Goal: Task Accomplishment & Management: Use online tool/utility

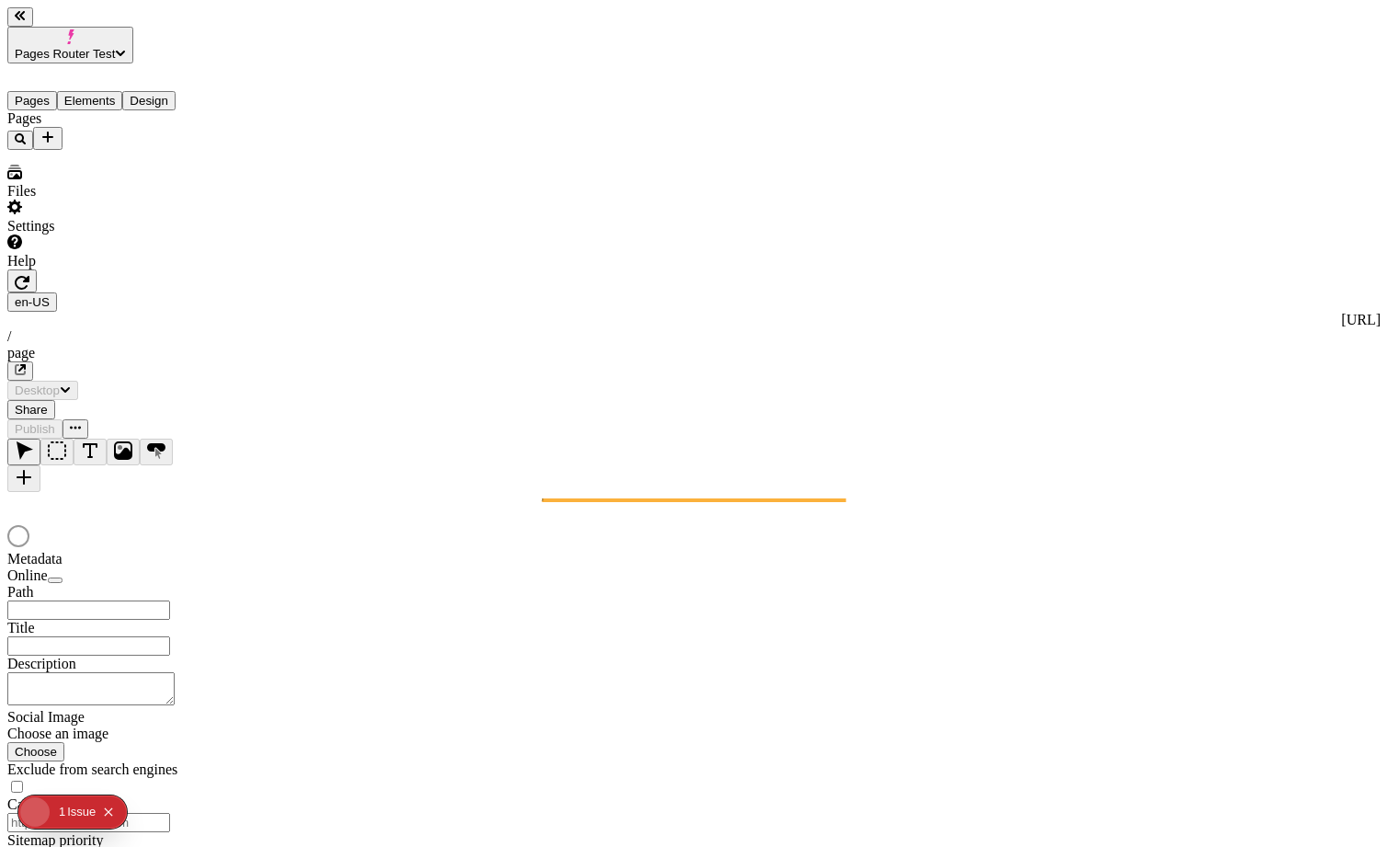
type input "/page"
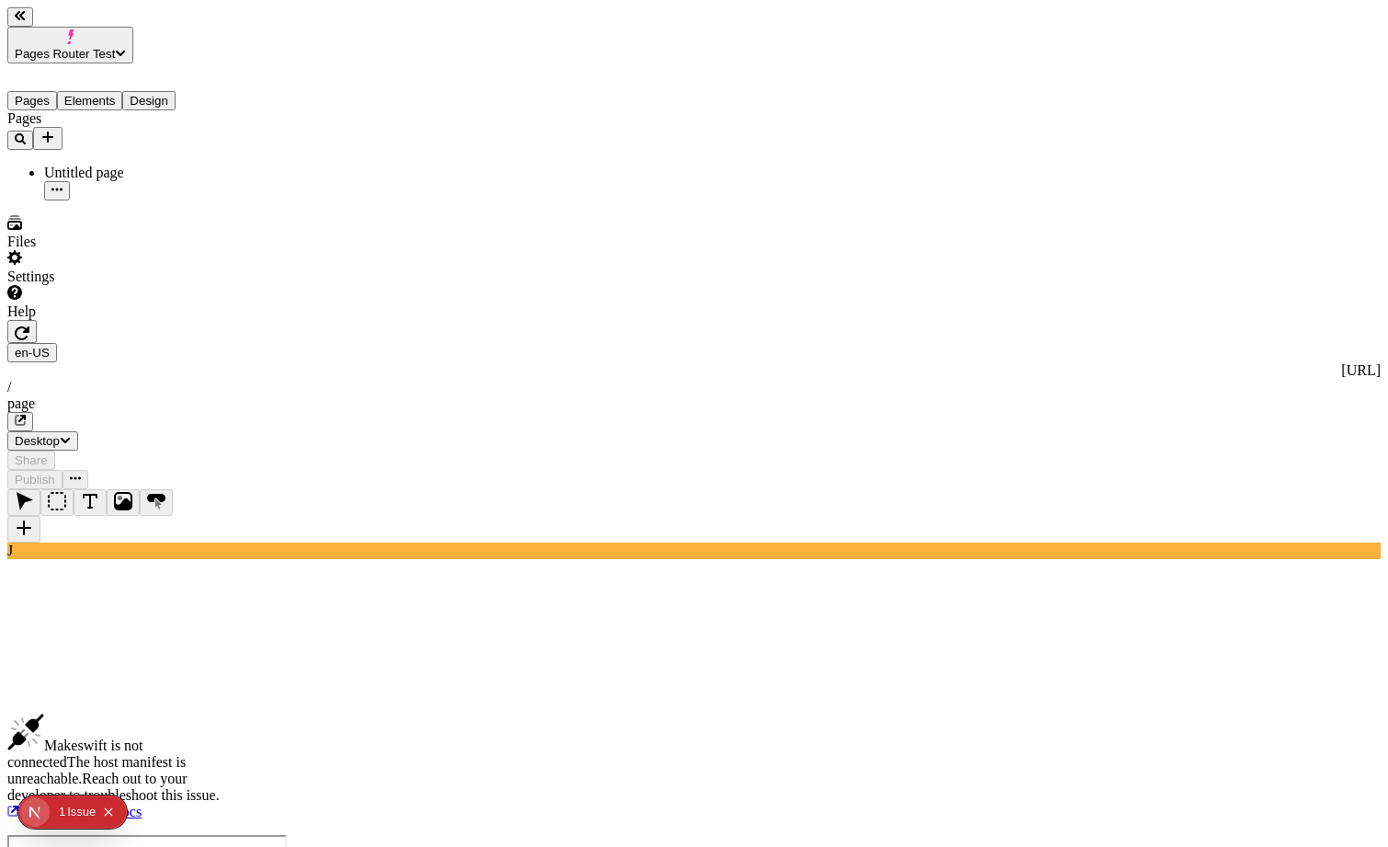
click at [176, 285] on div "Settings" at bounding box center [117, 267] width 221 height 35
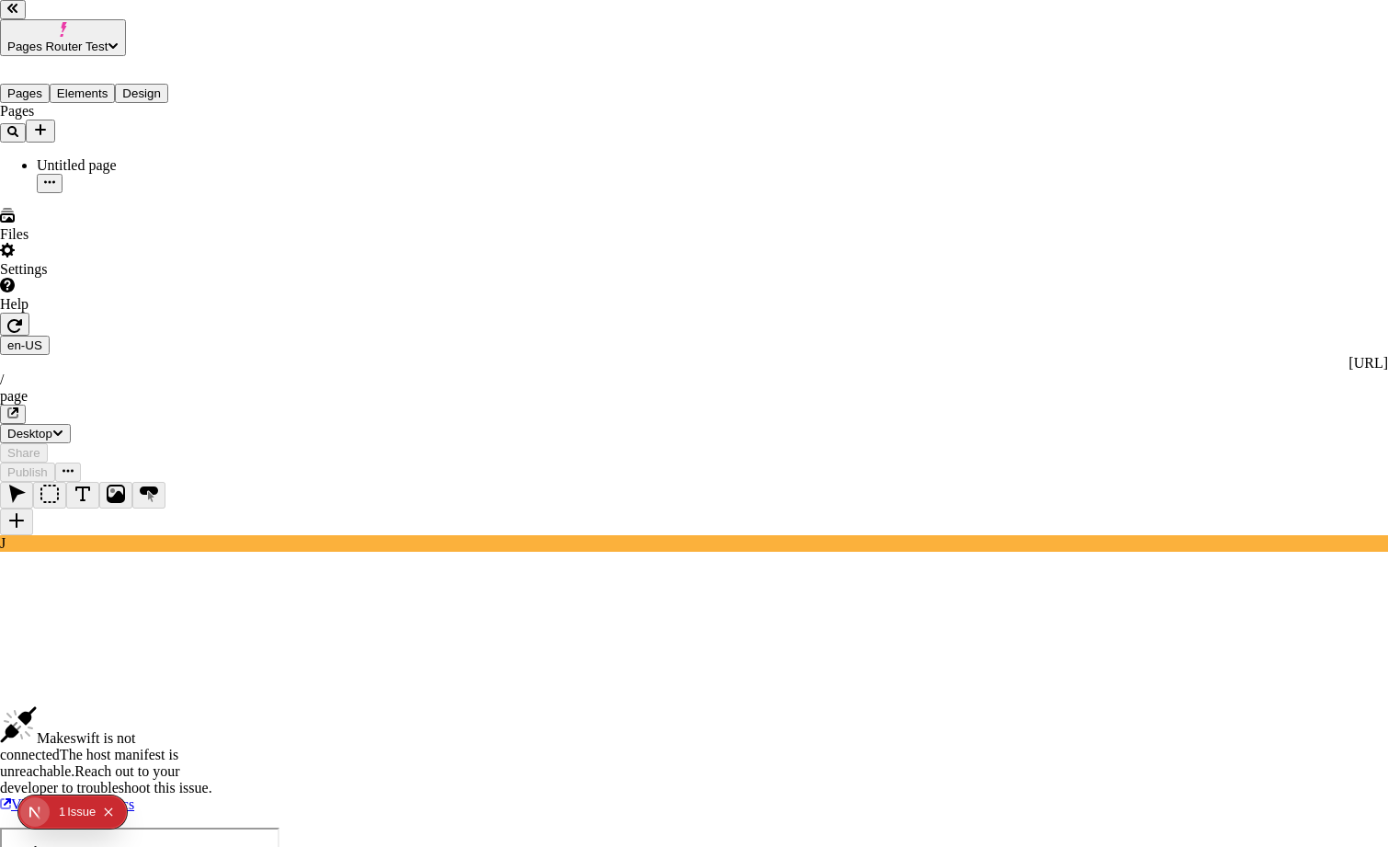
drag, startPoint x: 578, startPoint y: 281, endPoint x: 589, endPoint y: 280, distance: 11.1
type input "http://localhost:3002/"
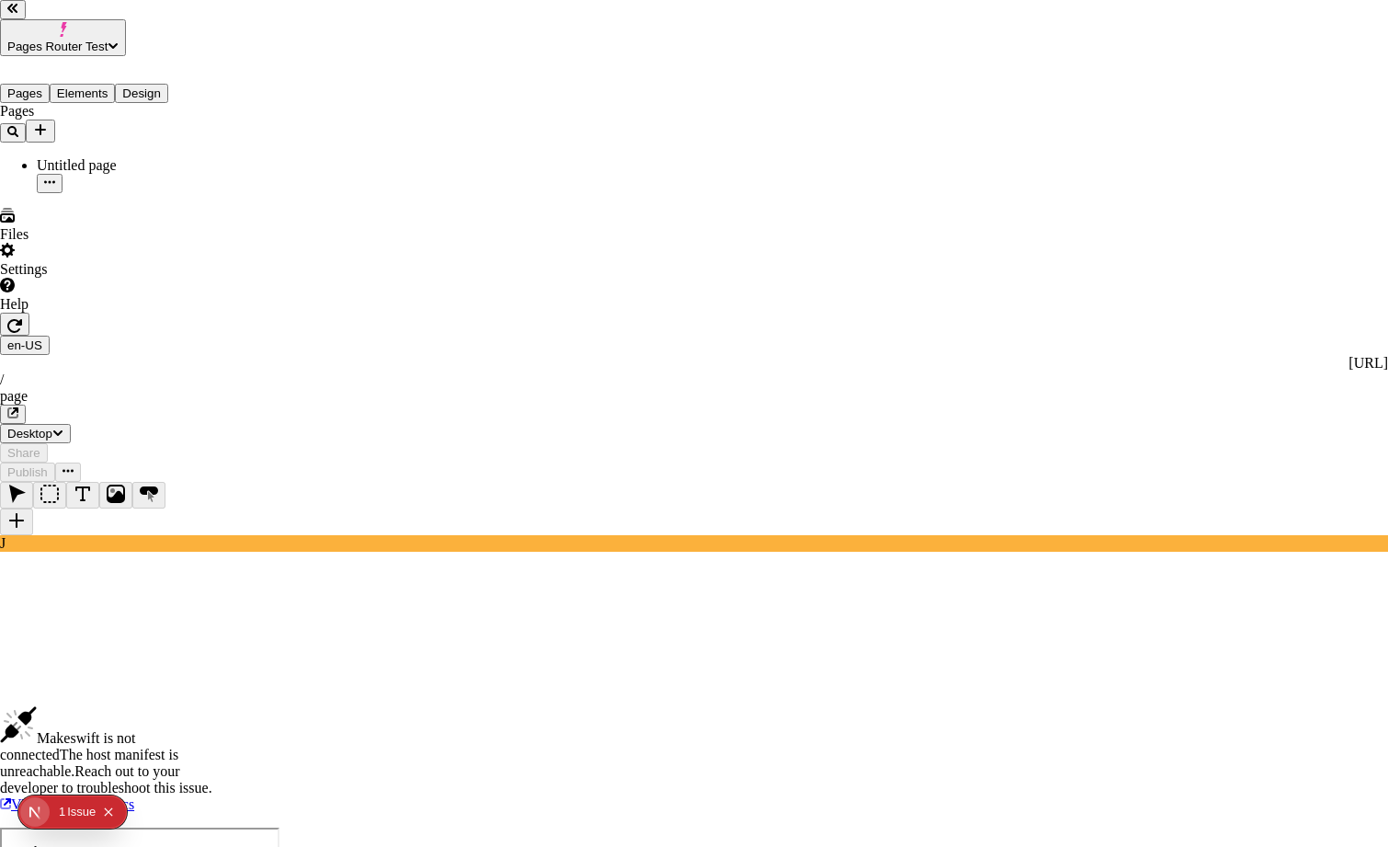
type input "565851ec-9bfe-42d0-9639-fd570083d29c"
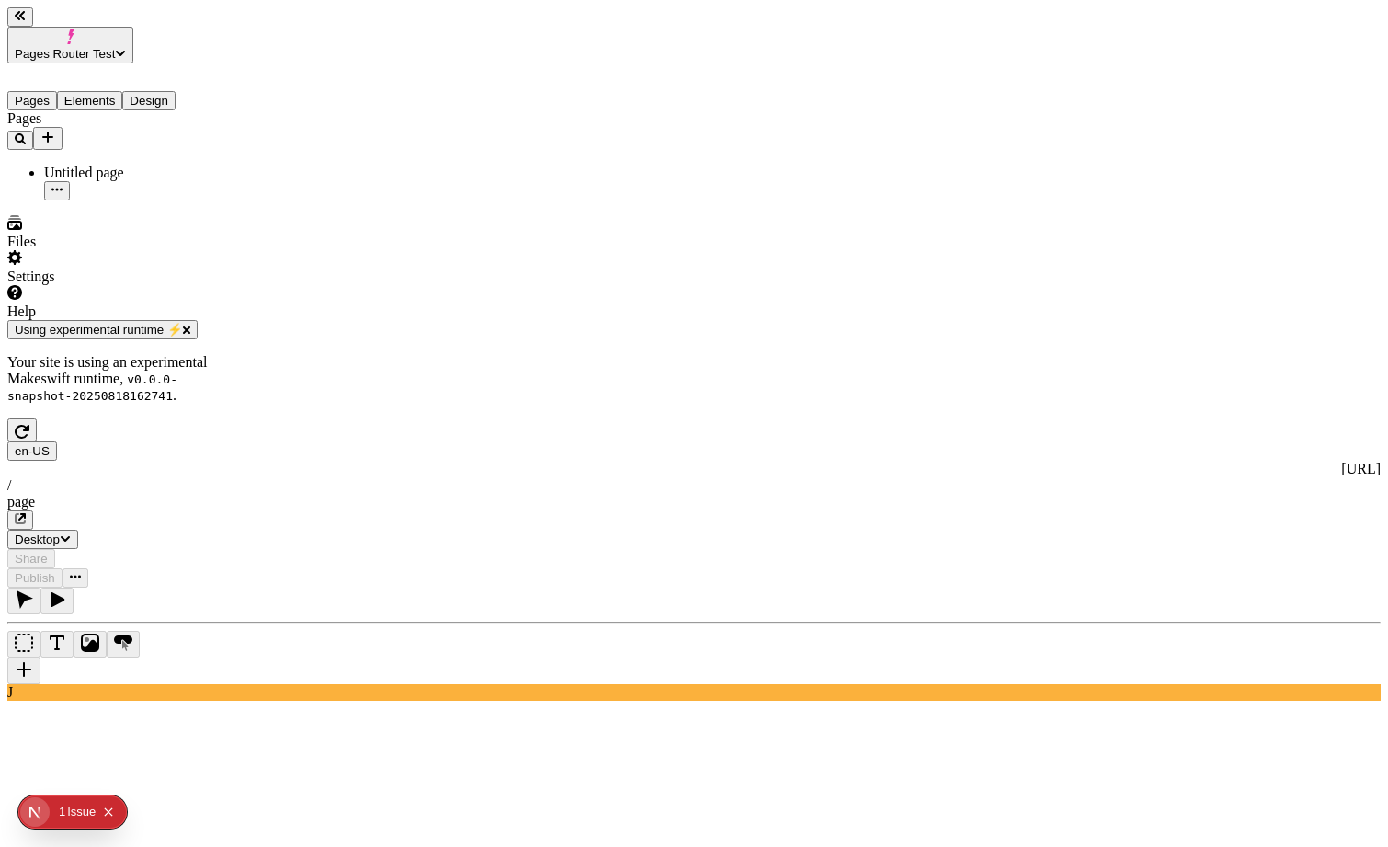
click at [265, 418] on div "en-US http://localhost:3002 / page Desktop Share Publish" at bounding box center [693, 502] width 1373 height 169
click at [297, 418] on div "en-US http://localhost:3002 / page Desktop Share Publish" at bounding box center [693, 502] width 1373 height 169
click at [29, 424] on icon "button" at bounding box center [22, 431] width 15 height 15
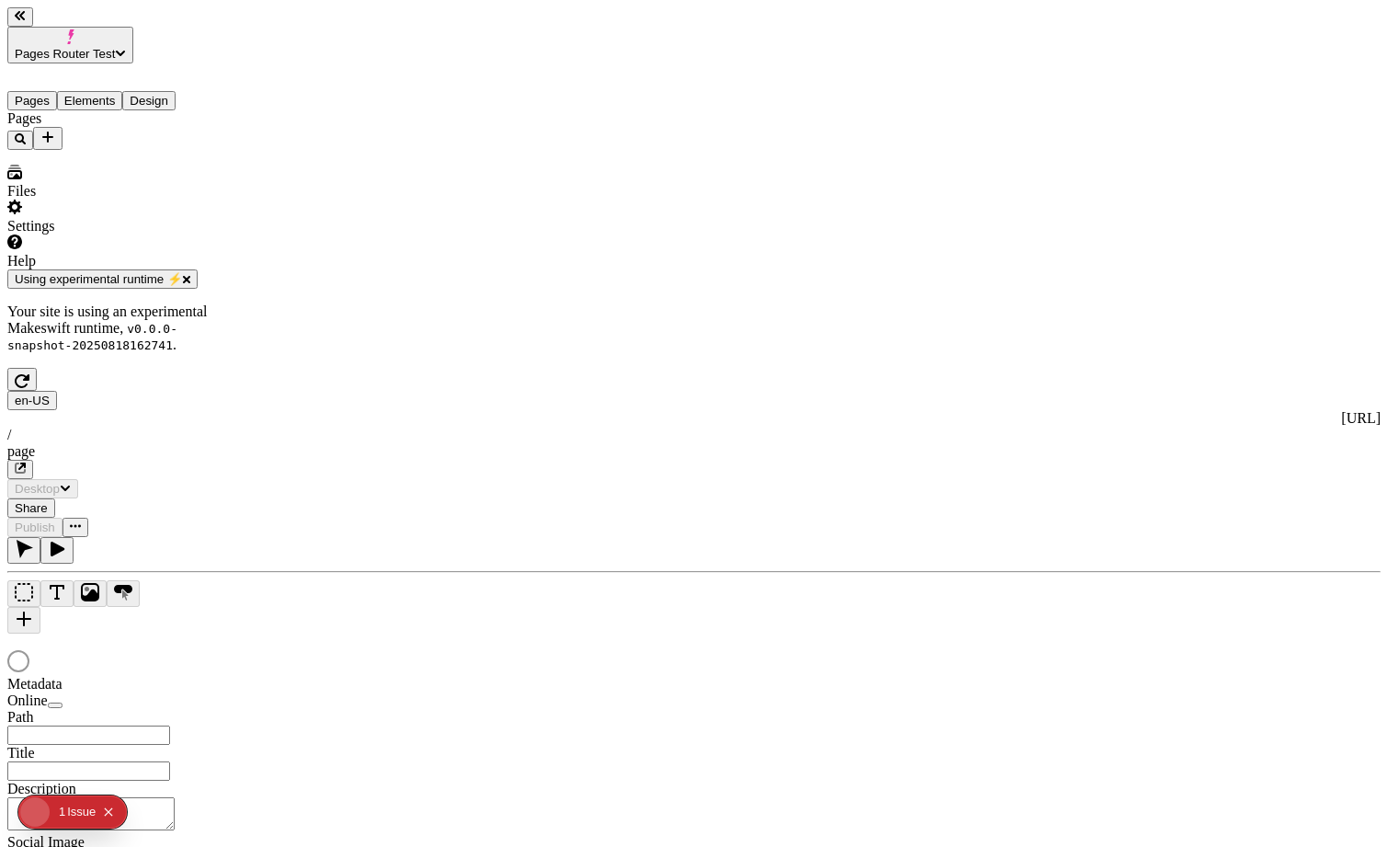
type input "/page"
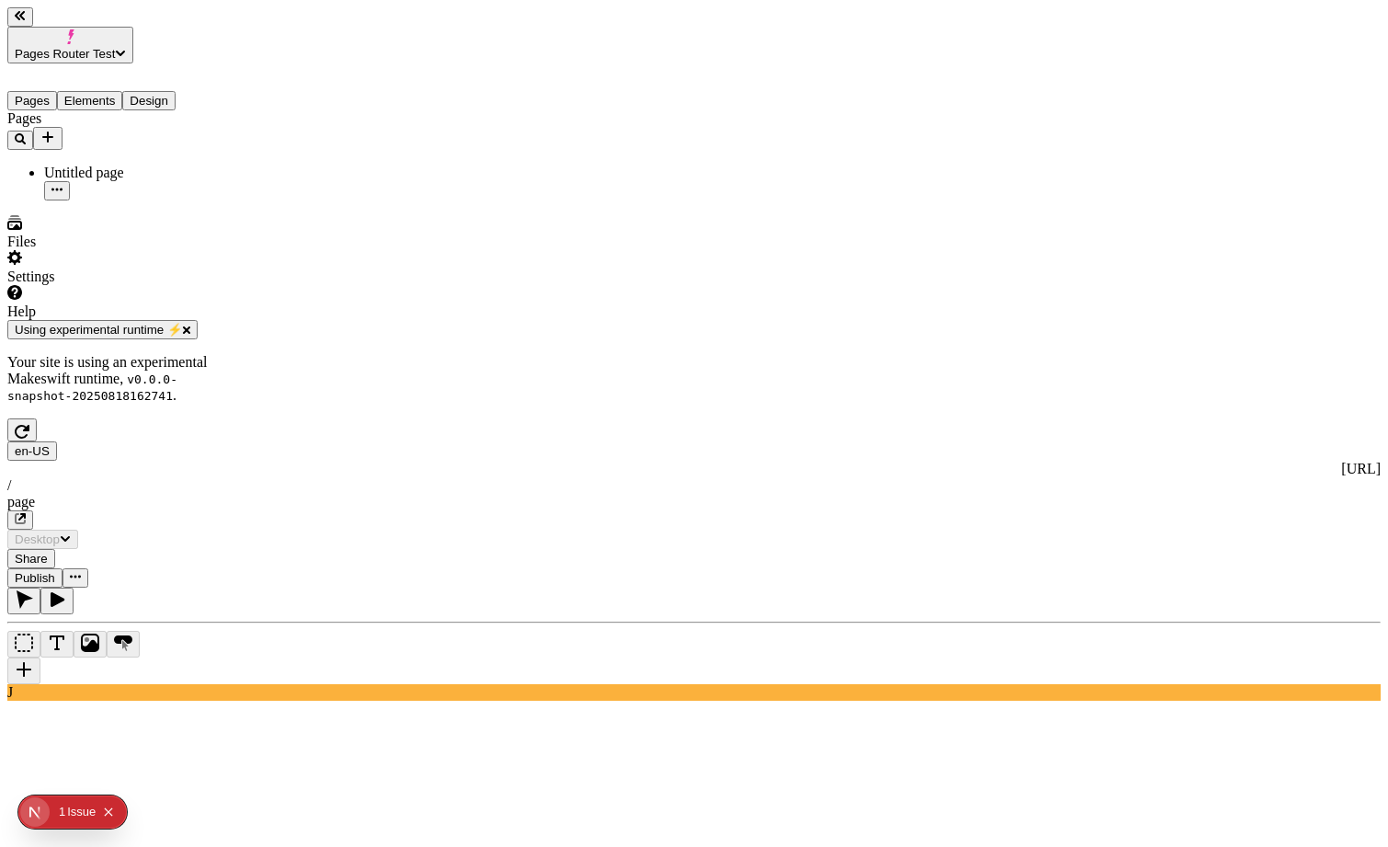
click at [70, 812] on div "Issue" at bounding box center [81, 811] width 28 height 33
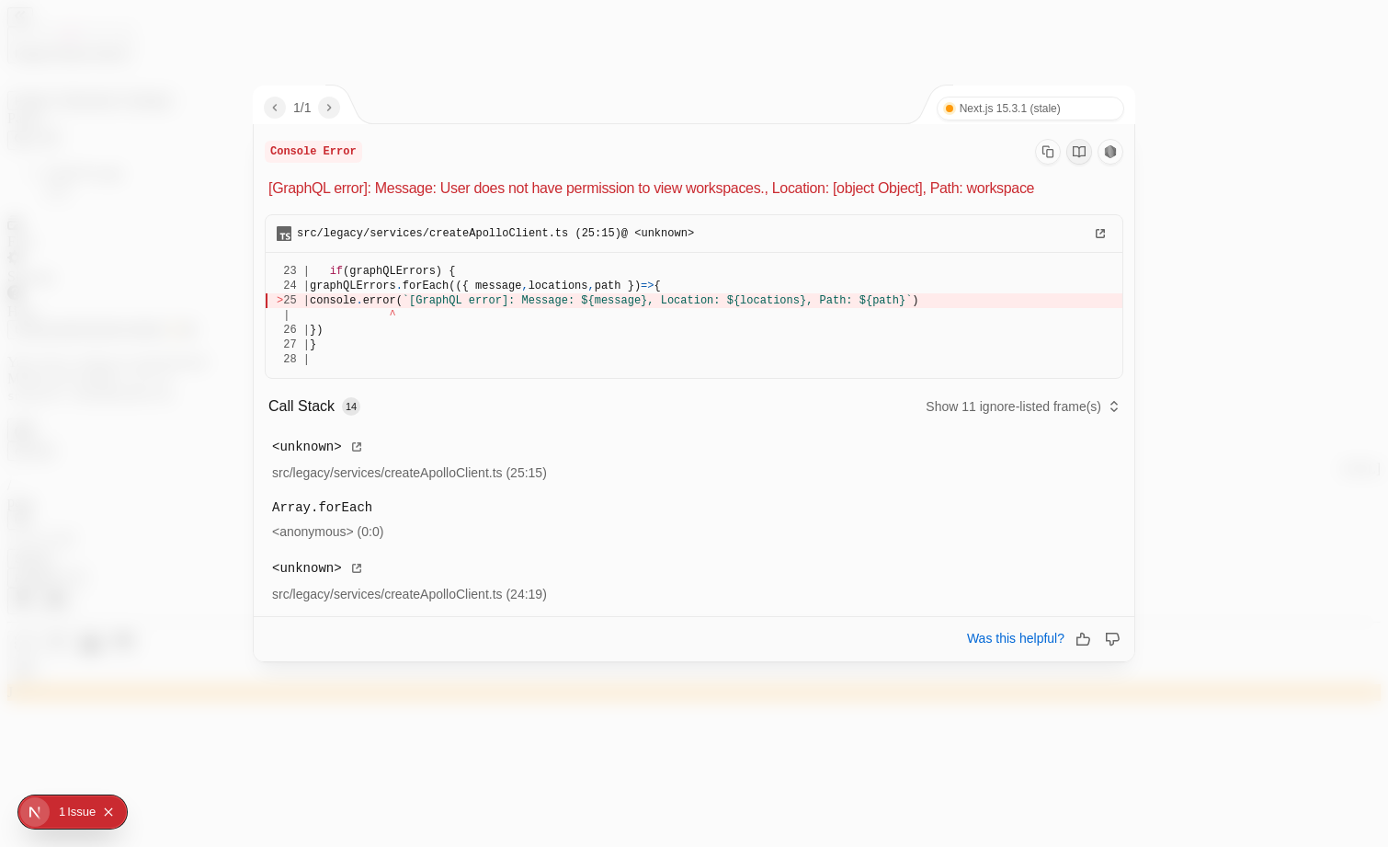
click at [801, 2] on div at bounding box center [694, 423] width 1388 height 847
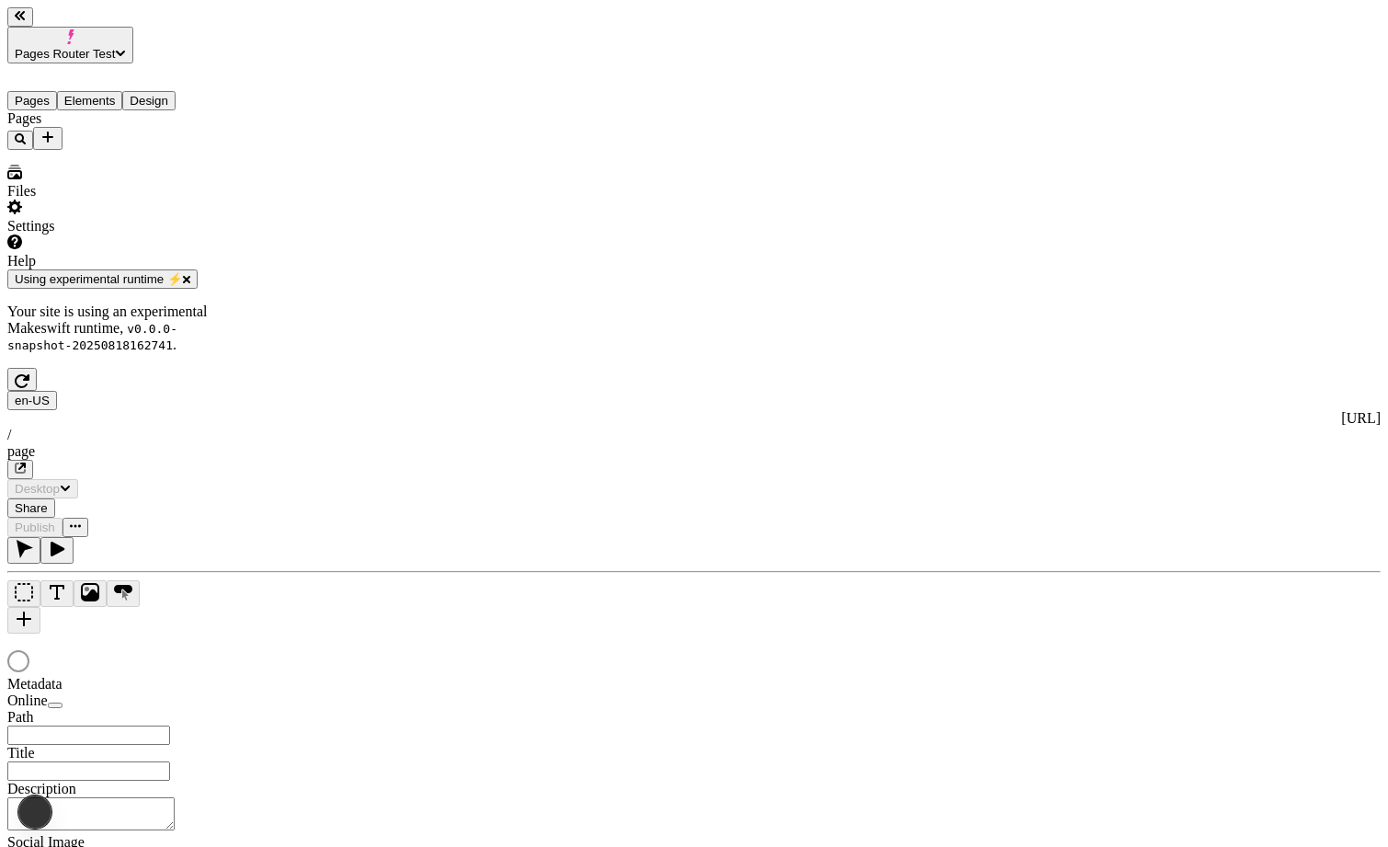
type input "/page"
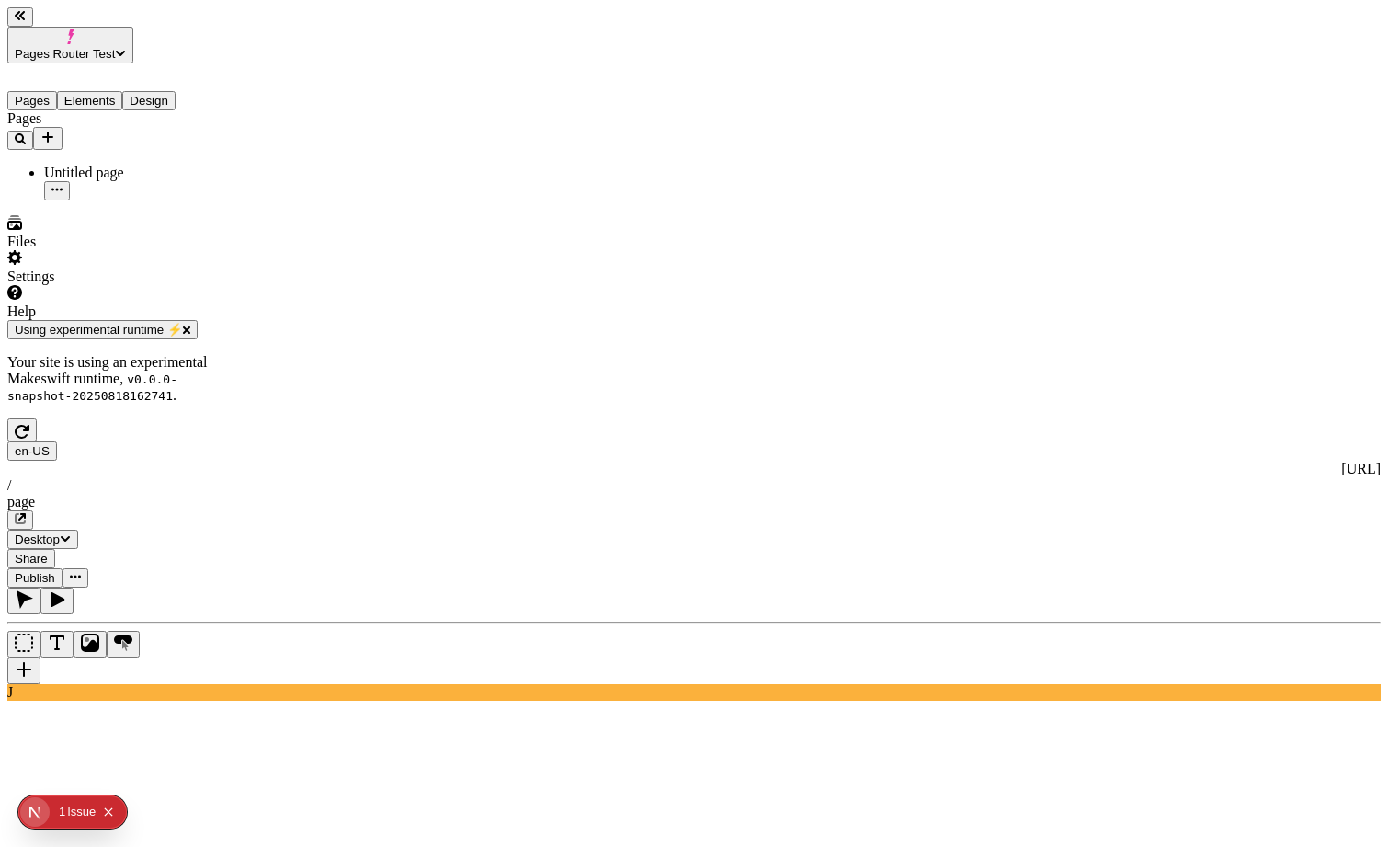
click at [198, 339] on button "Using experimental runtime ⚡️" at bounding box center [102, 329] width 190 height 19
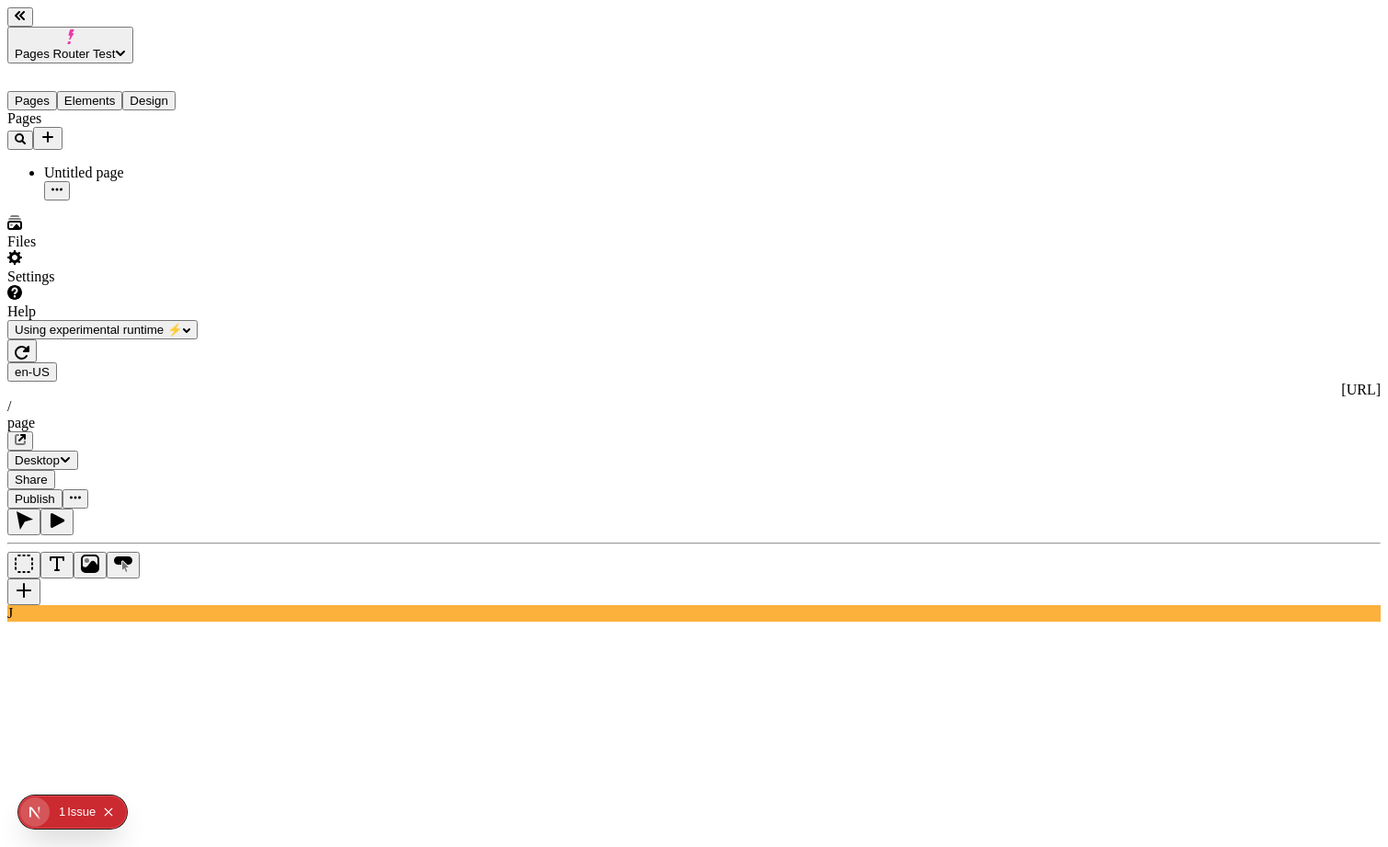
click at [162, 285] on div "Settings" at bounding box center [117, 267] width 221 height 35
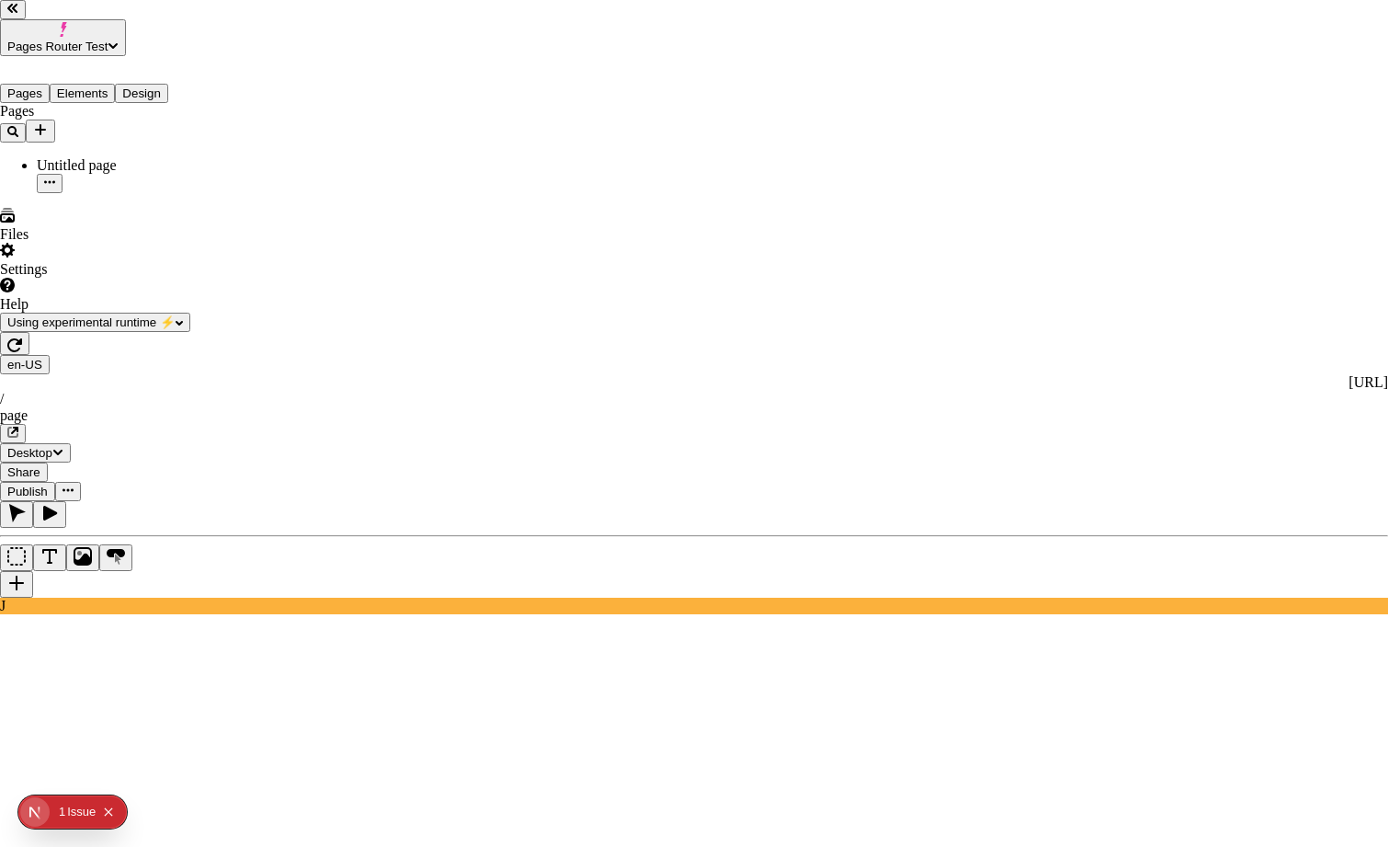
drag, startPoint x: 326, startPoint y: 173, endPoint x: 341, endPoint y: 172, distance: 14.7
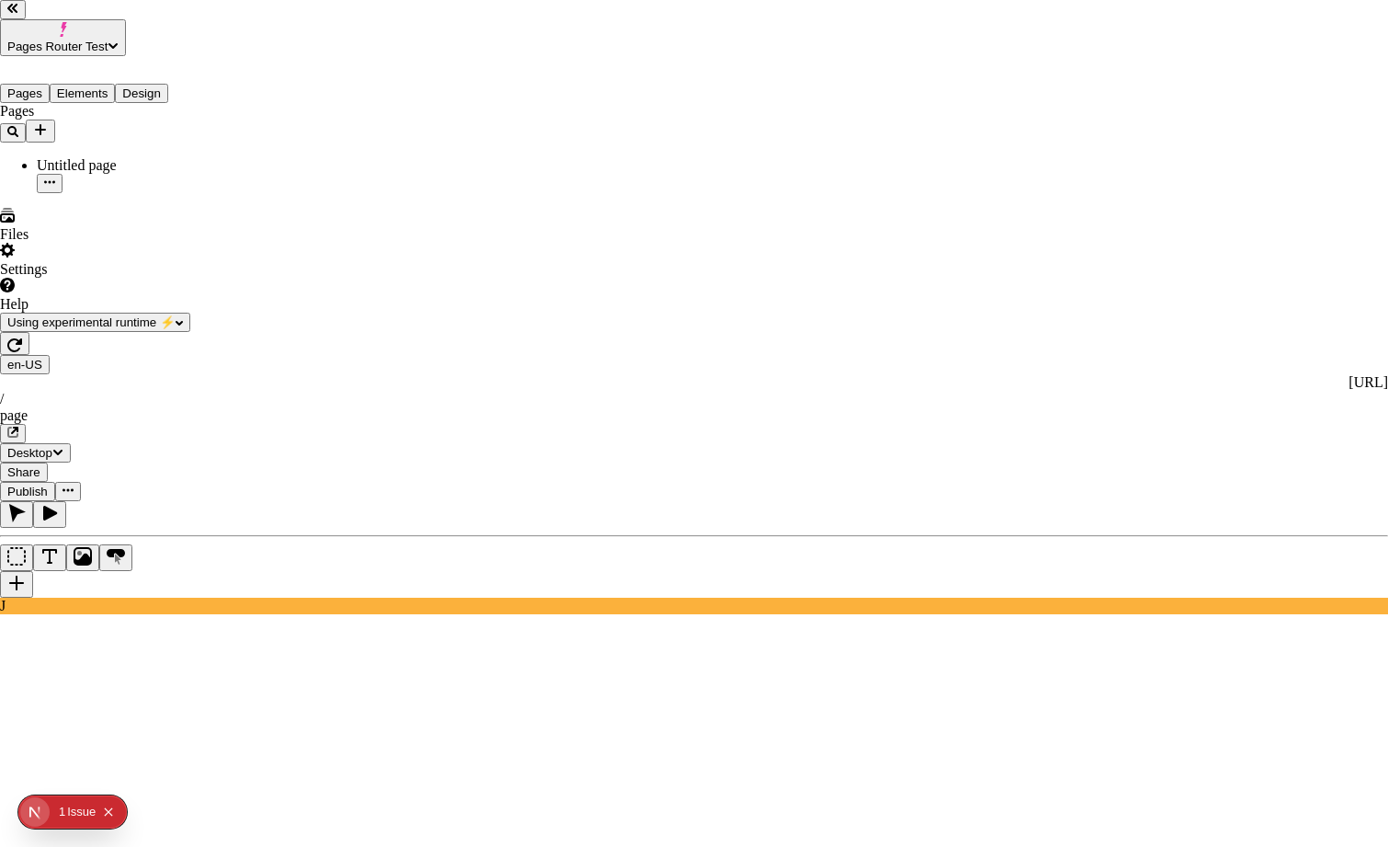
click at [119, 40] on icon "button" at bounding box center [113, 45] width 11 height 11
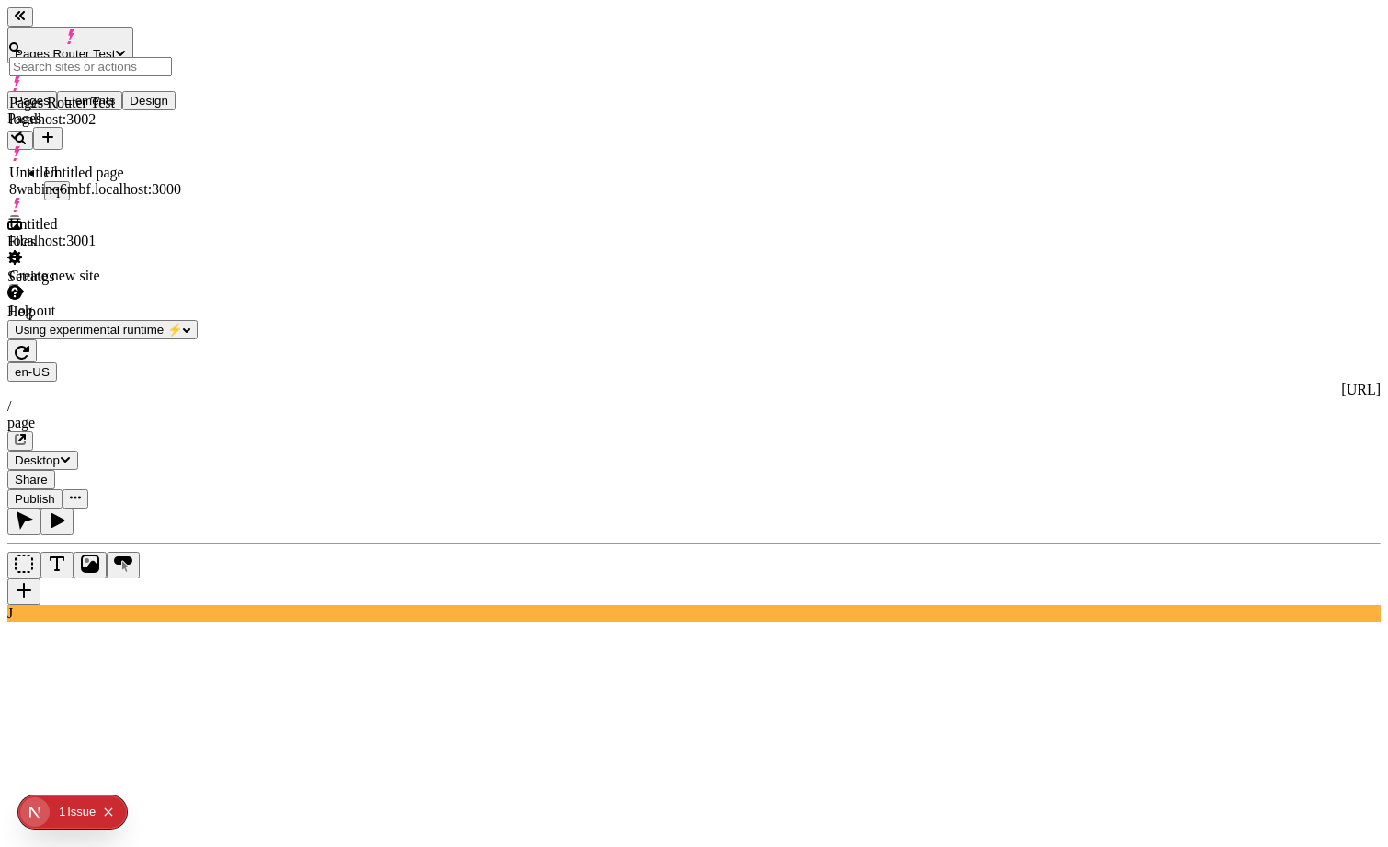
click at [166, 200] on div "Pages Untitled page" at bounding box center [117, 155] width 221 height 90
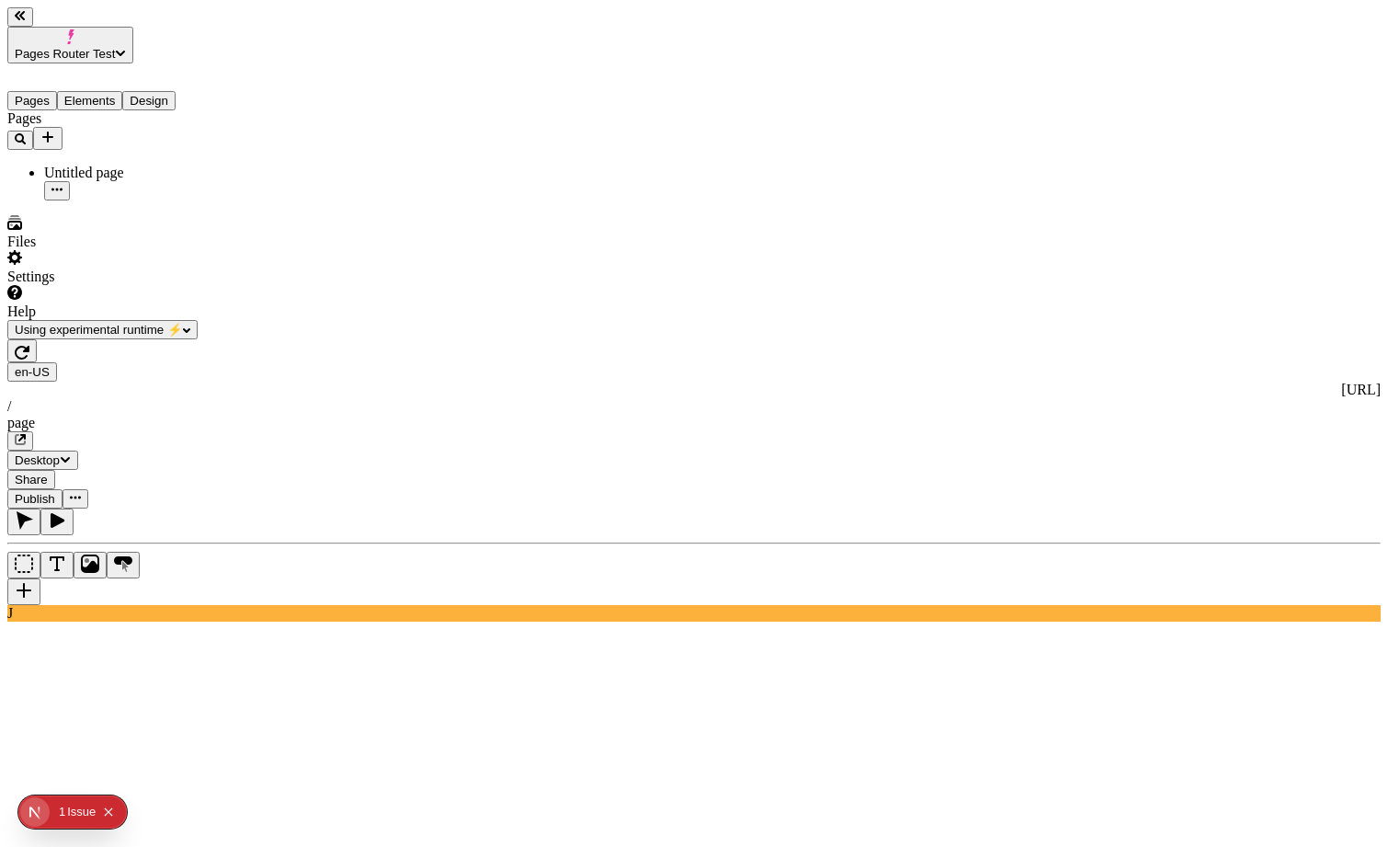
click at [162, 285] on div "Settings" at bounding box center [117, 267] width 221 height 35
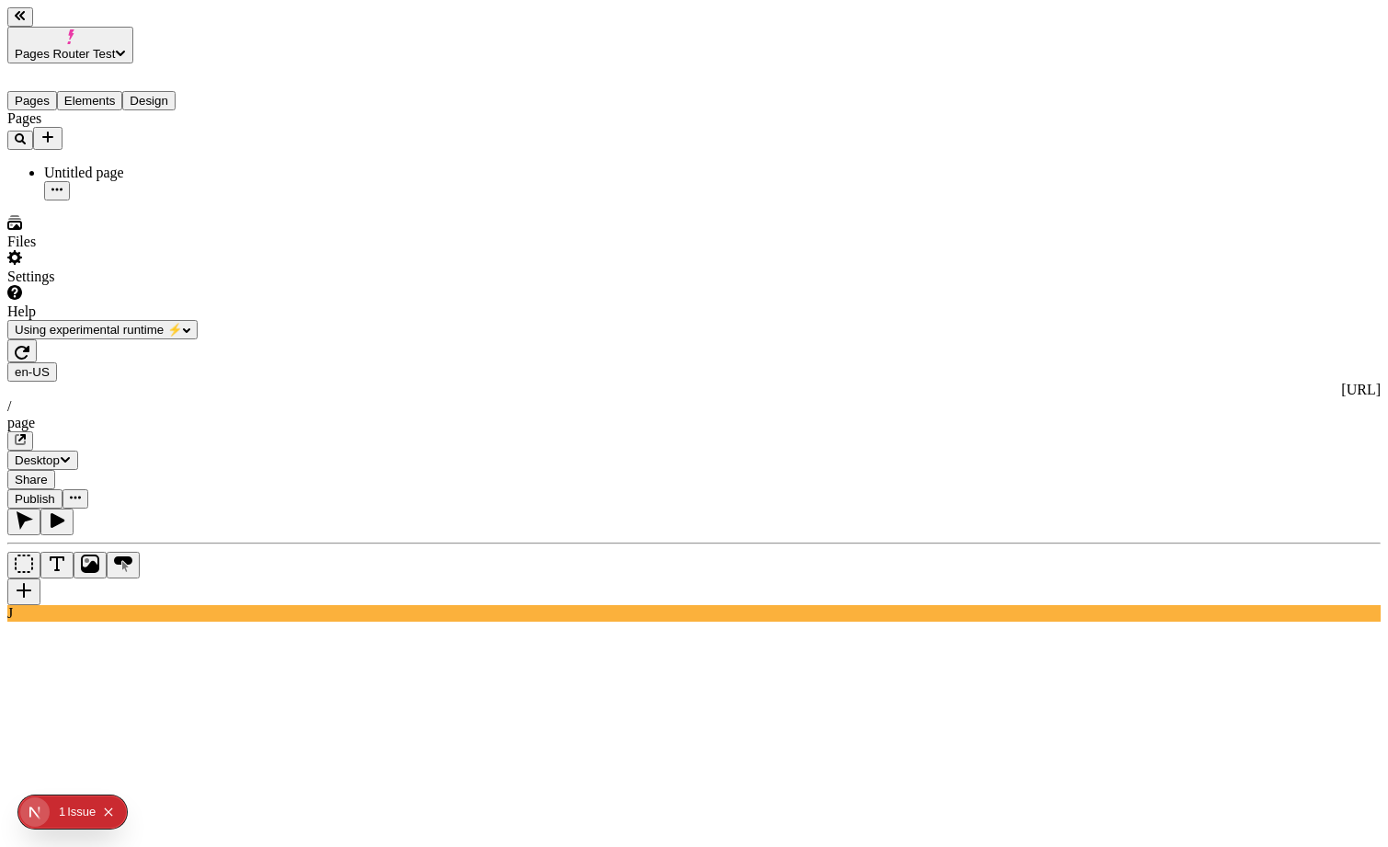
click at [133, 32] on button "Pages Router Test" at bounding box center [70, 45] width 126 height 37
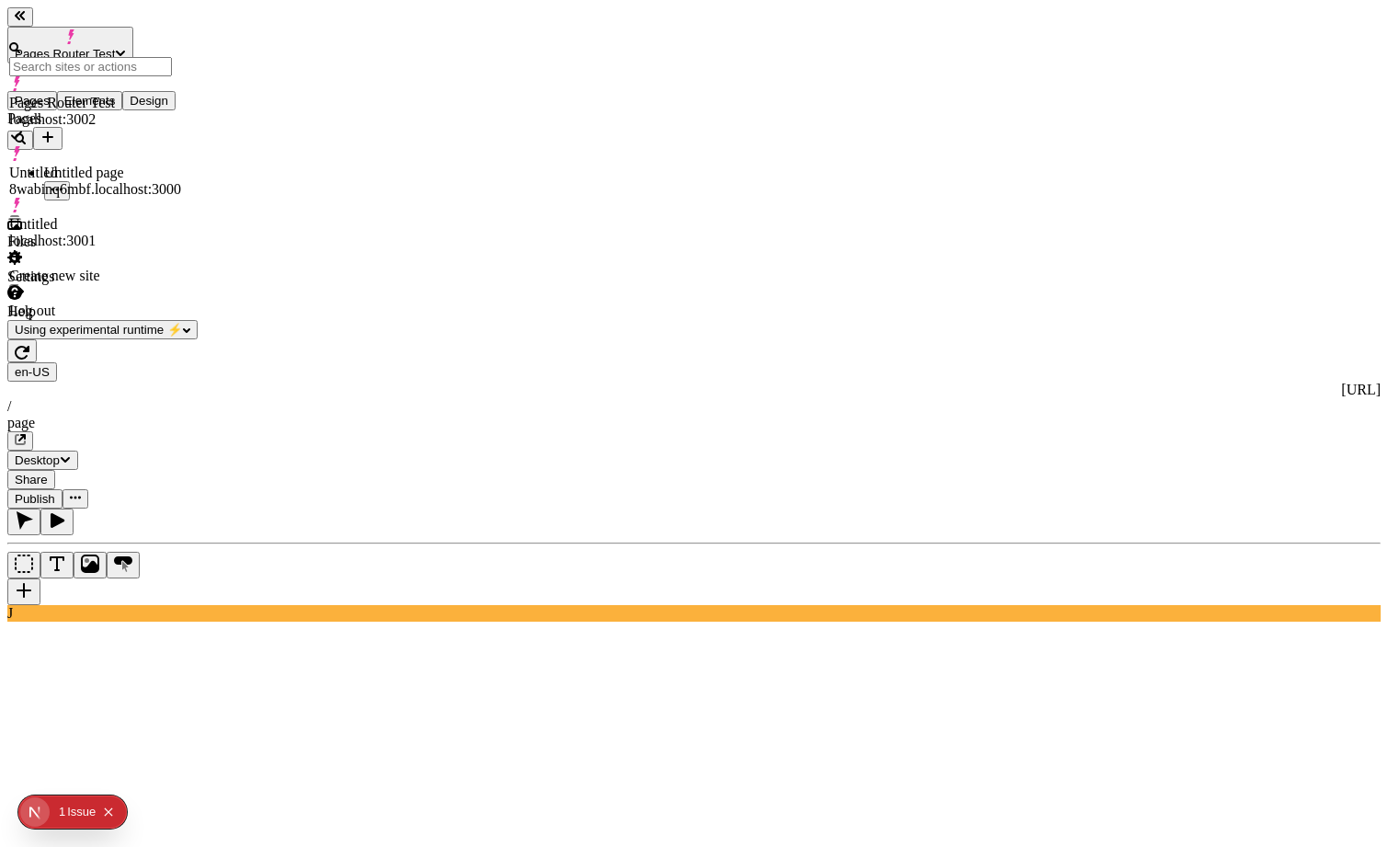
click at [148, 285] on div "Settings" at bounding box center [117, 267] width 221 height 35
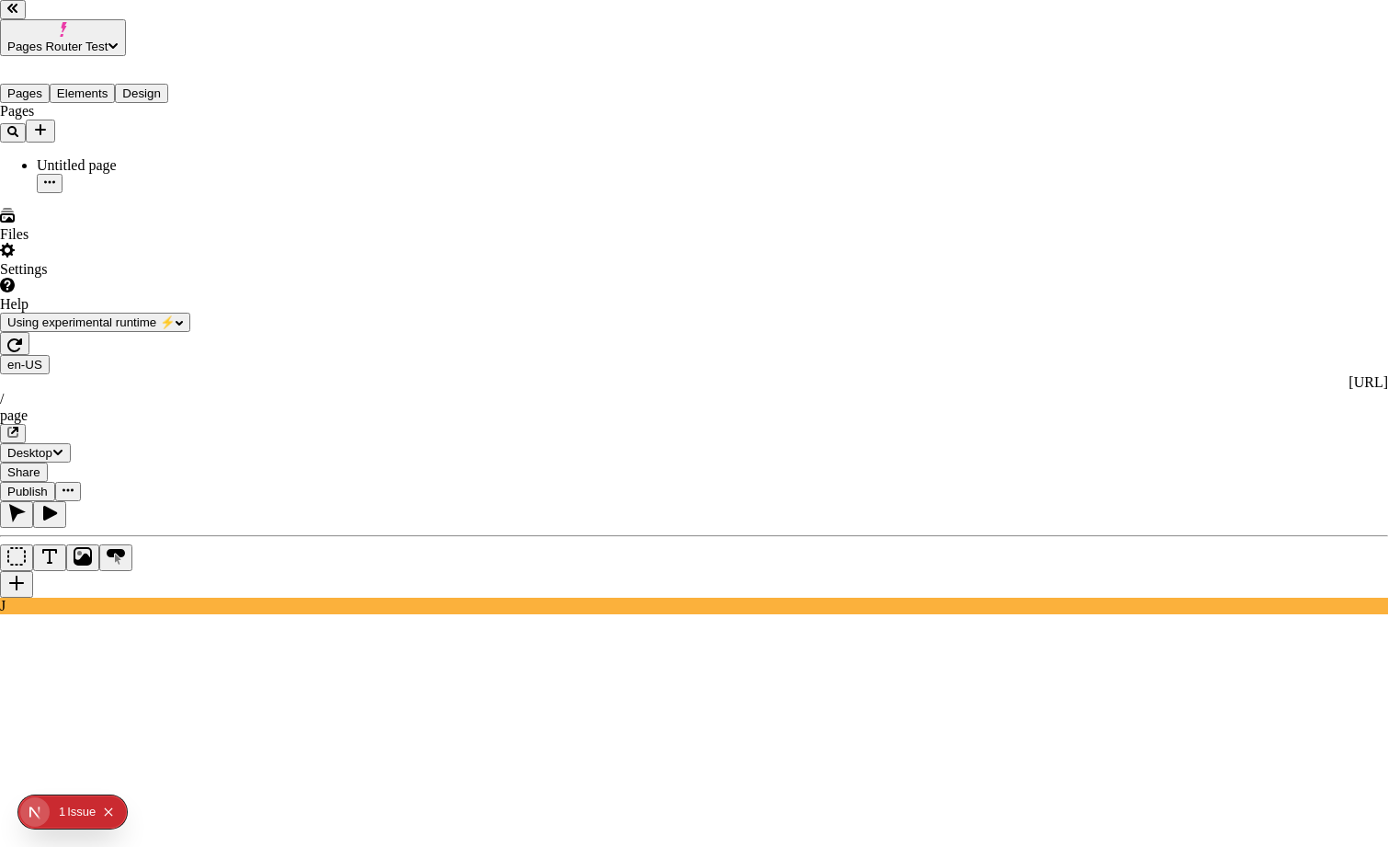
drag, startPoint x: 575, startPoint y: 212, endPoint x: 340, endPoint y: 185, distance: 236.9
type input "examples - basic typescript pages"
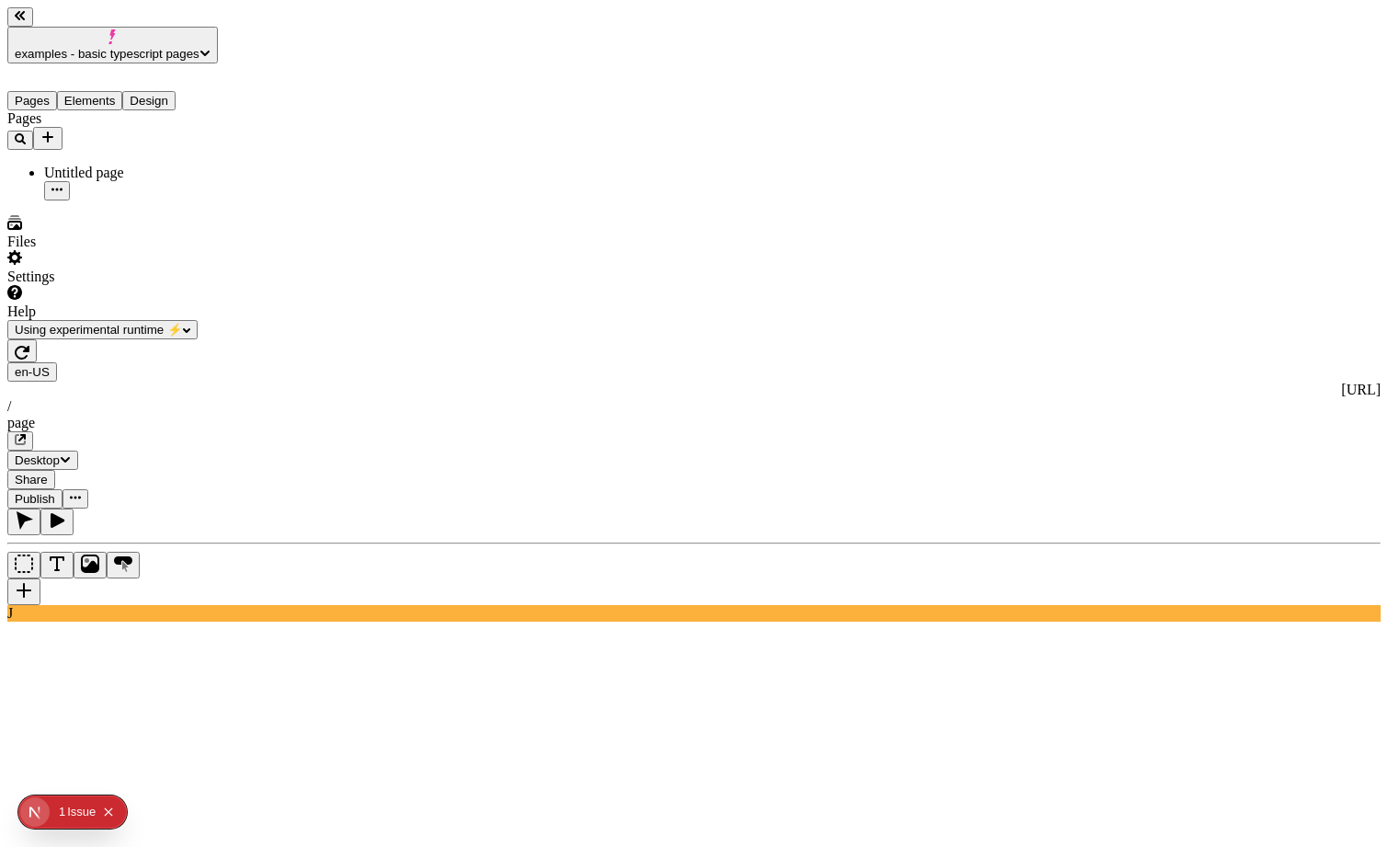
click at [335, 362] on div "en-US http://localhost:3002 / page" at bounding box center [693, 406] width 1373 height 88
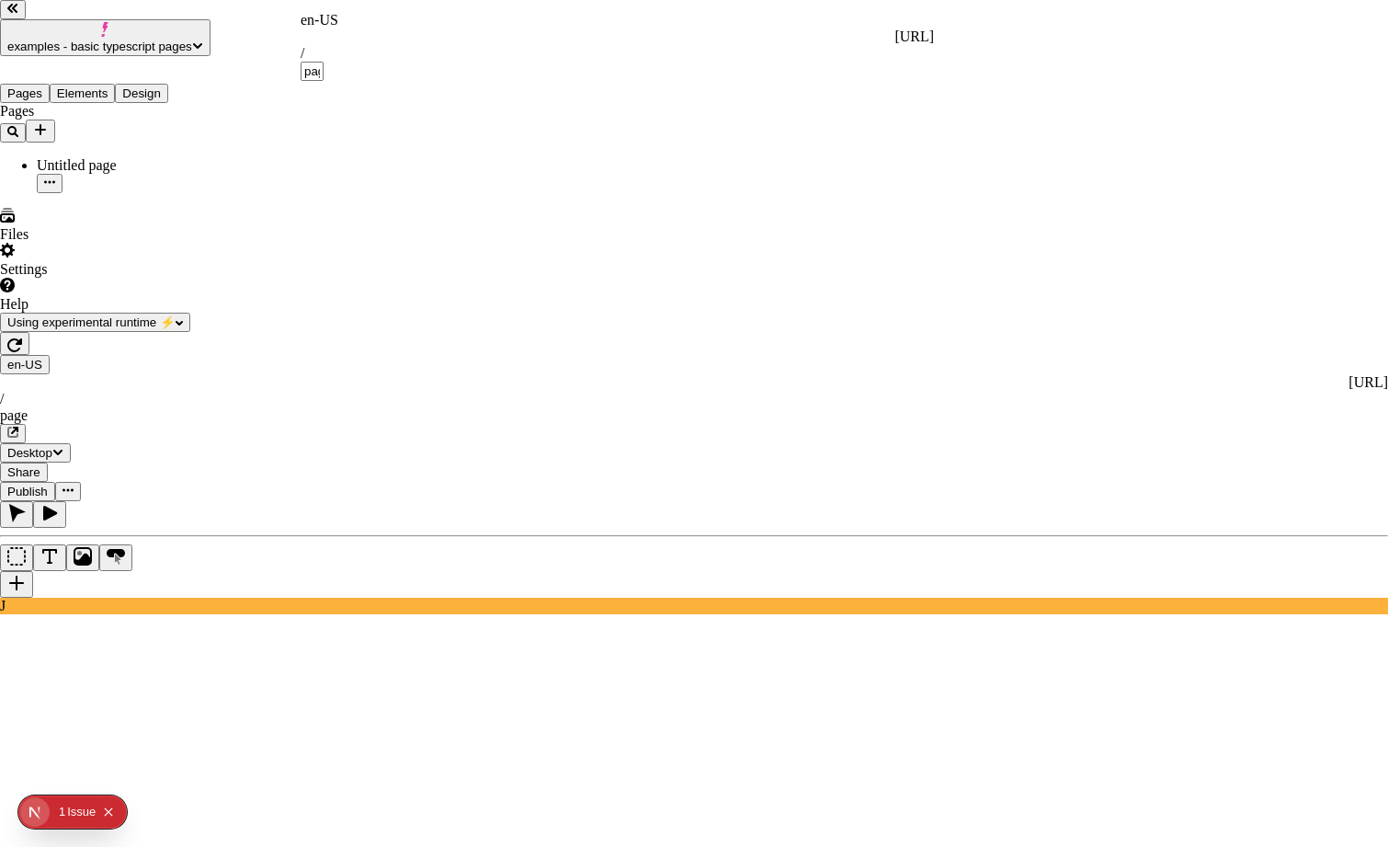
click at [348, 92] on div "fr-FR" at bounding box center [409, 93] width 209 height 17
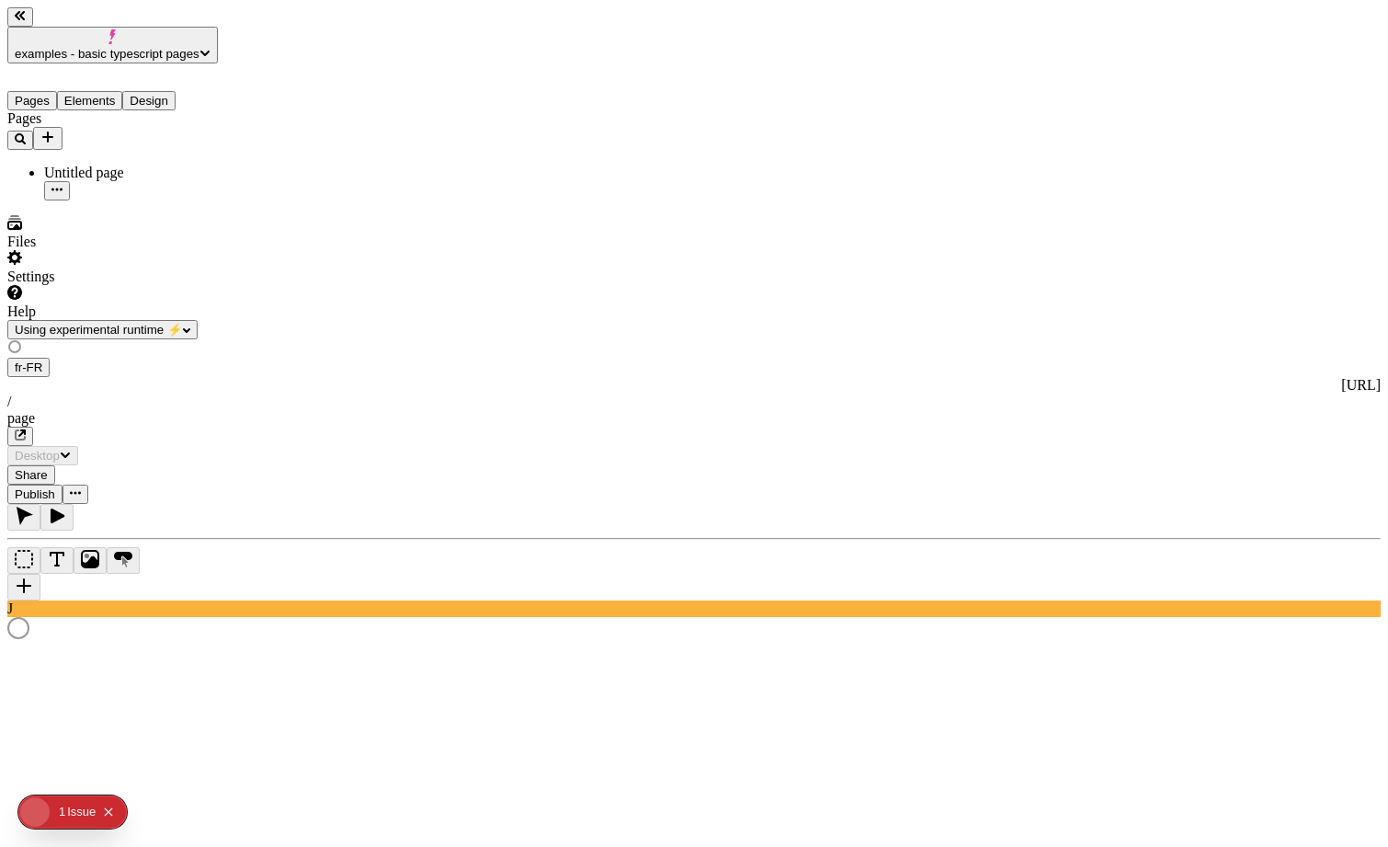
type input "/page"
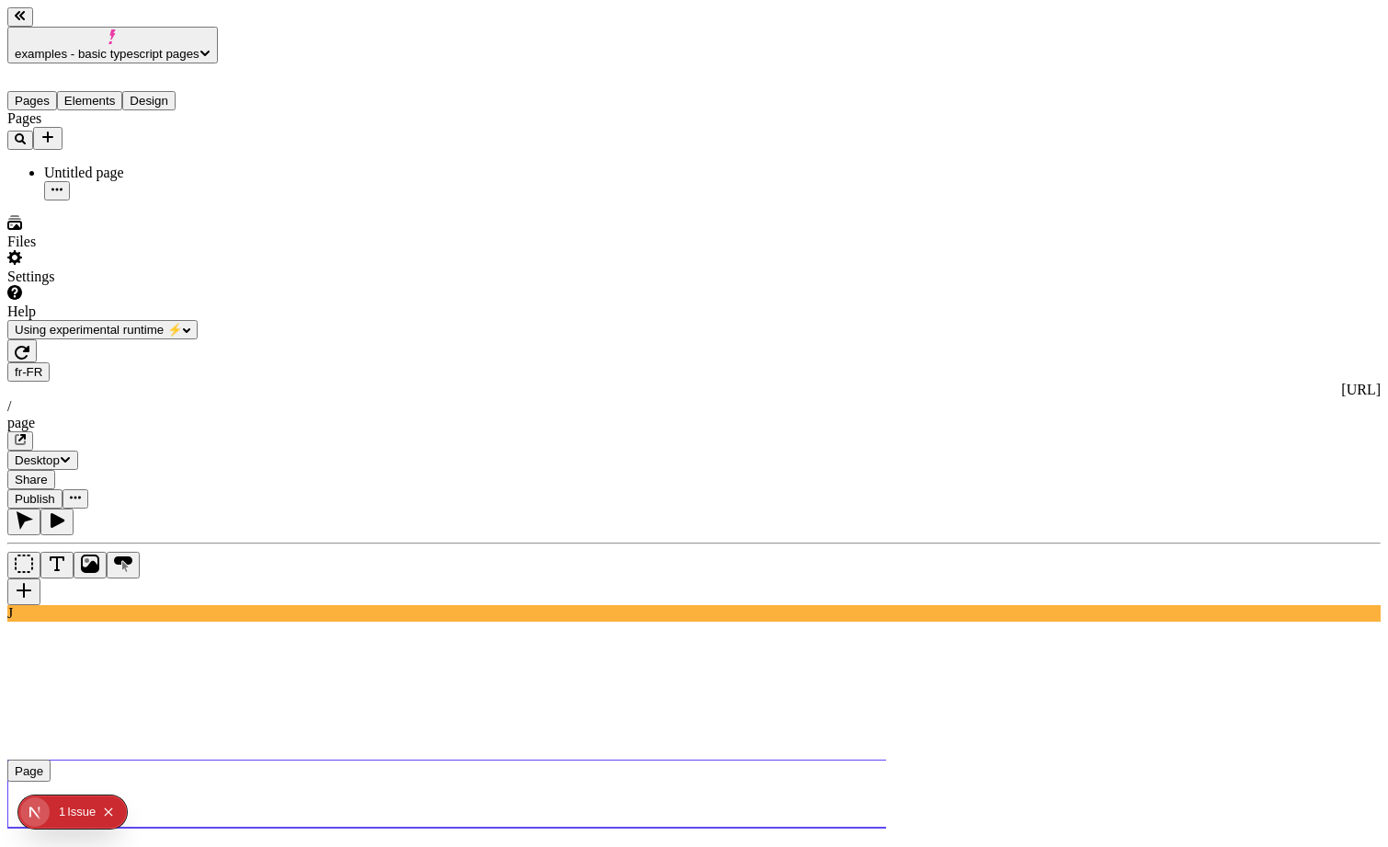
click at [925, 759] on use at bounding box center [595, 793] width 1177 height 68
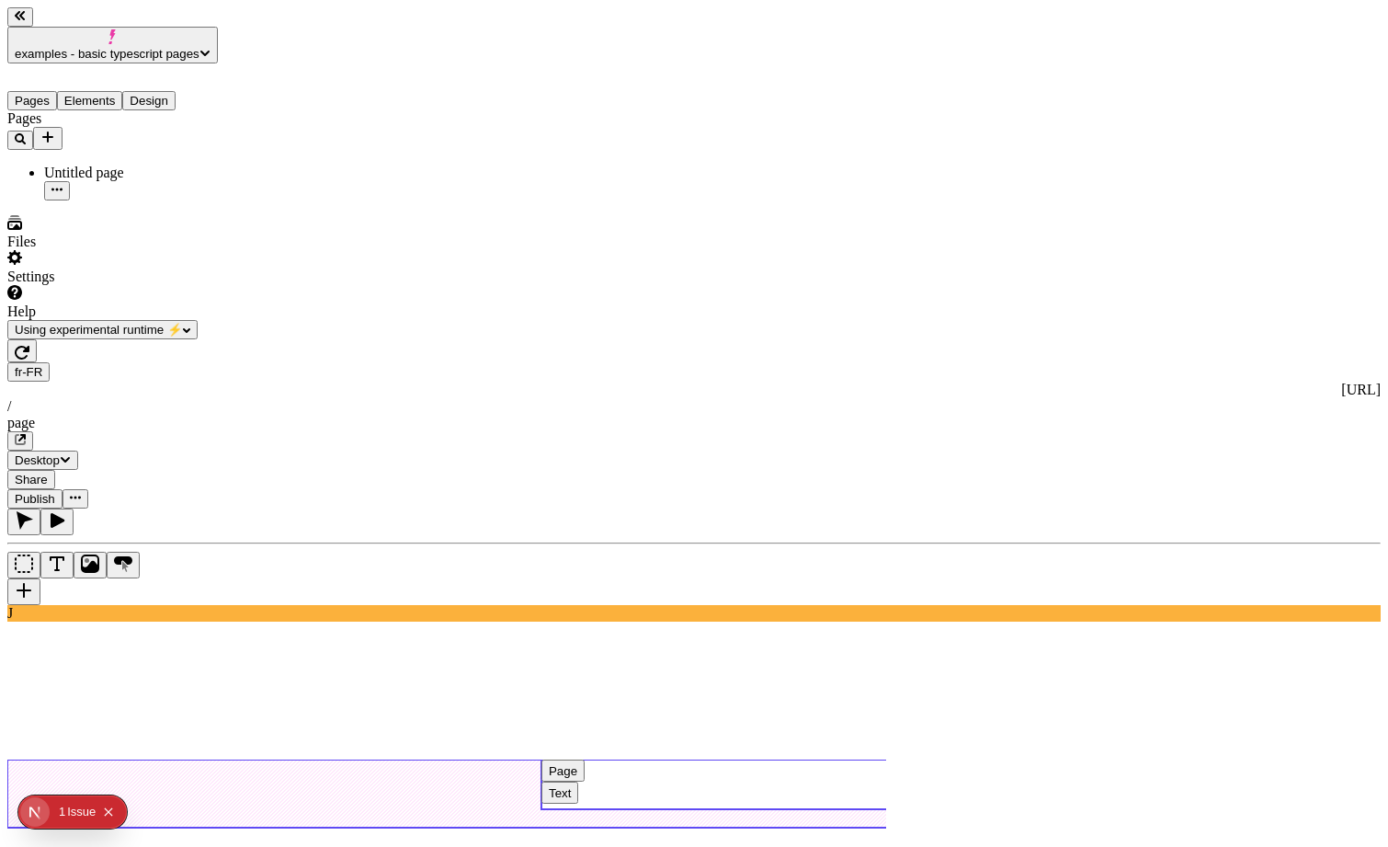
click at [918, 759] on use at bounding box center [862, 784] width 643 height 50
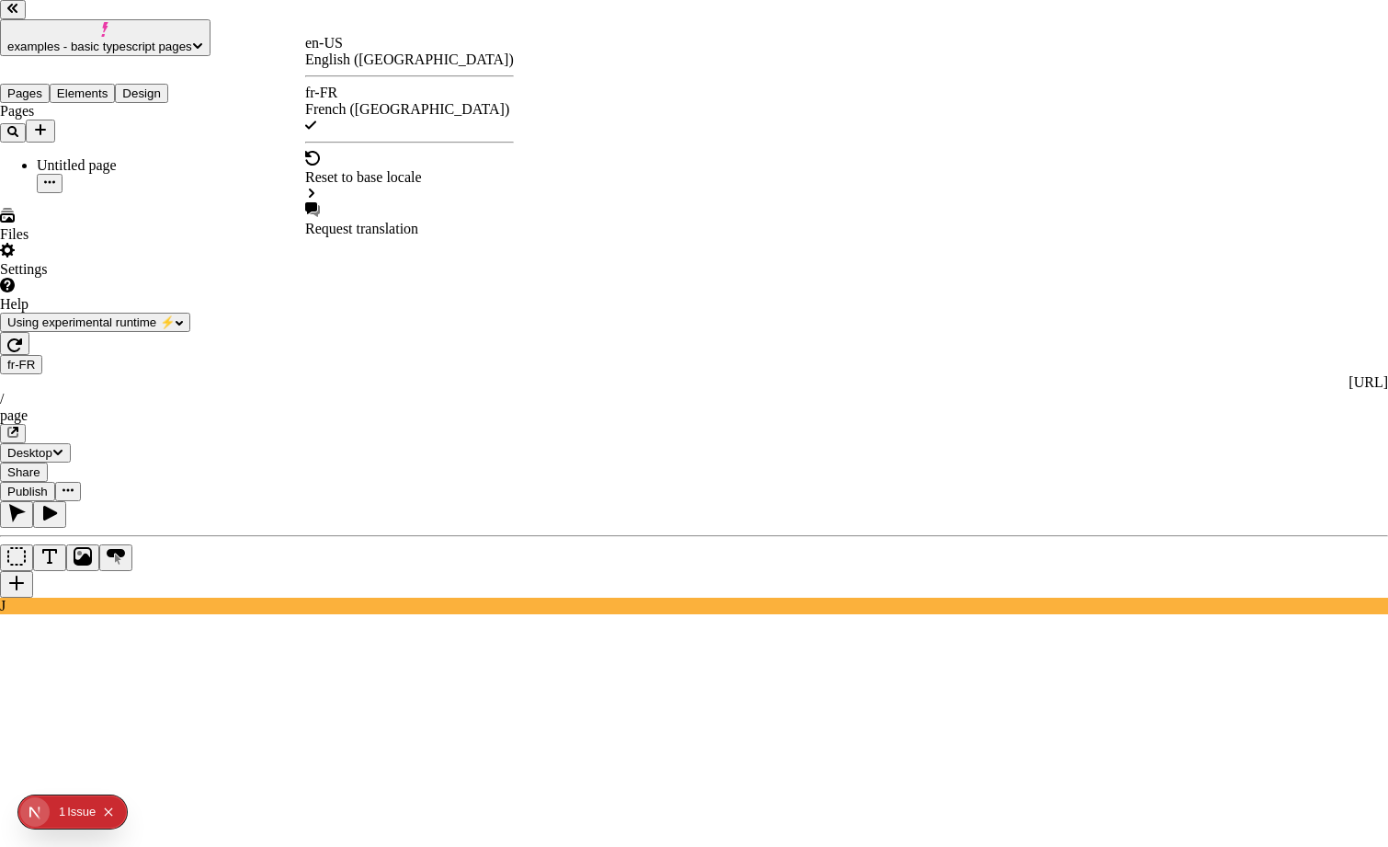
click at [340, 50] on div "en-US" at bounding box center [409, 43] width 209 height 17
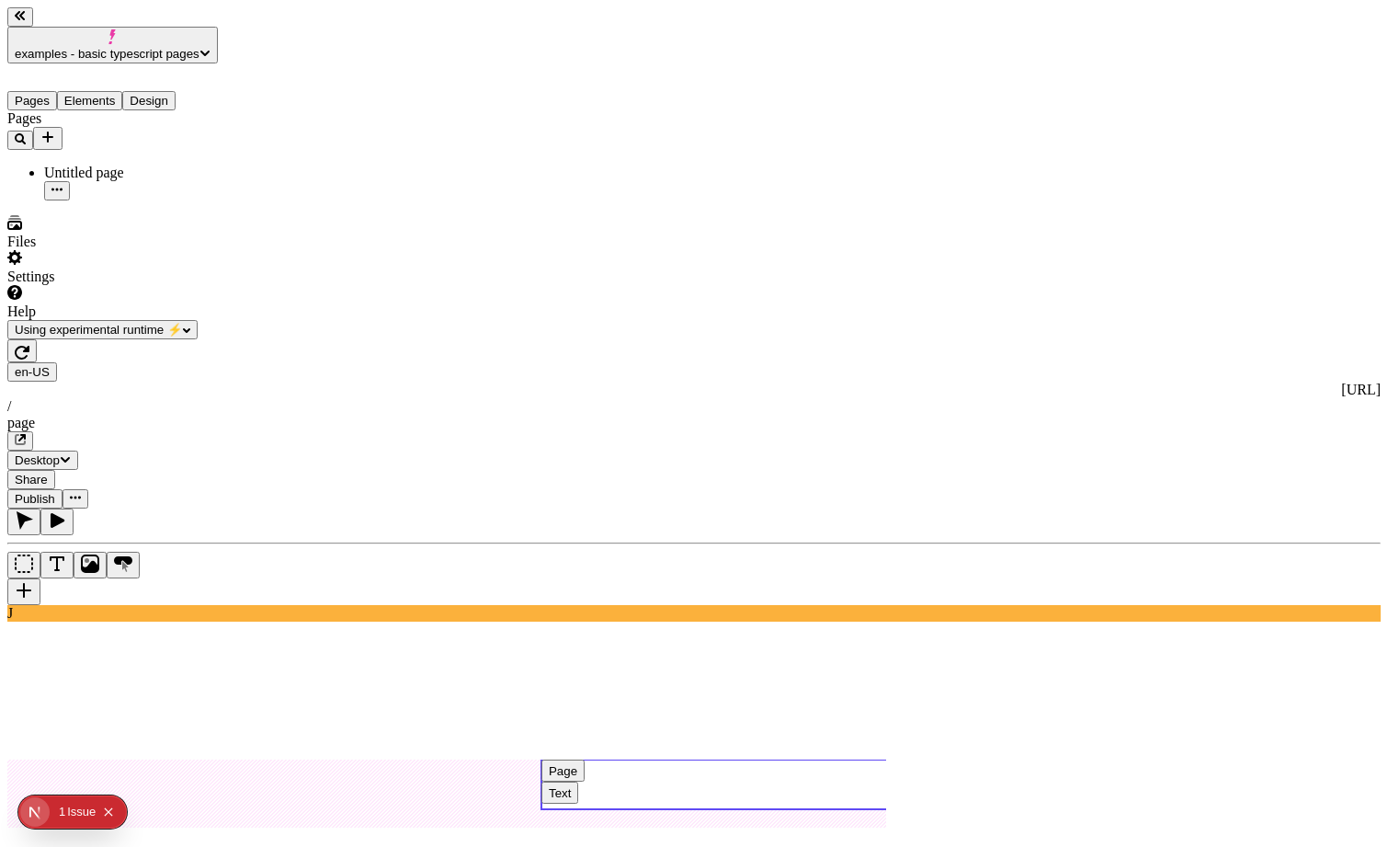
click at [841, 759] on use at bounding box center [862, 784] width 643 height 50
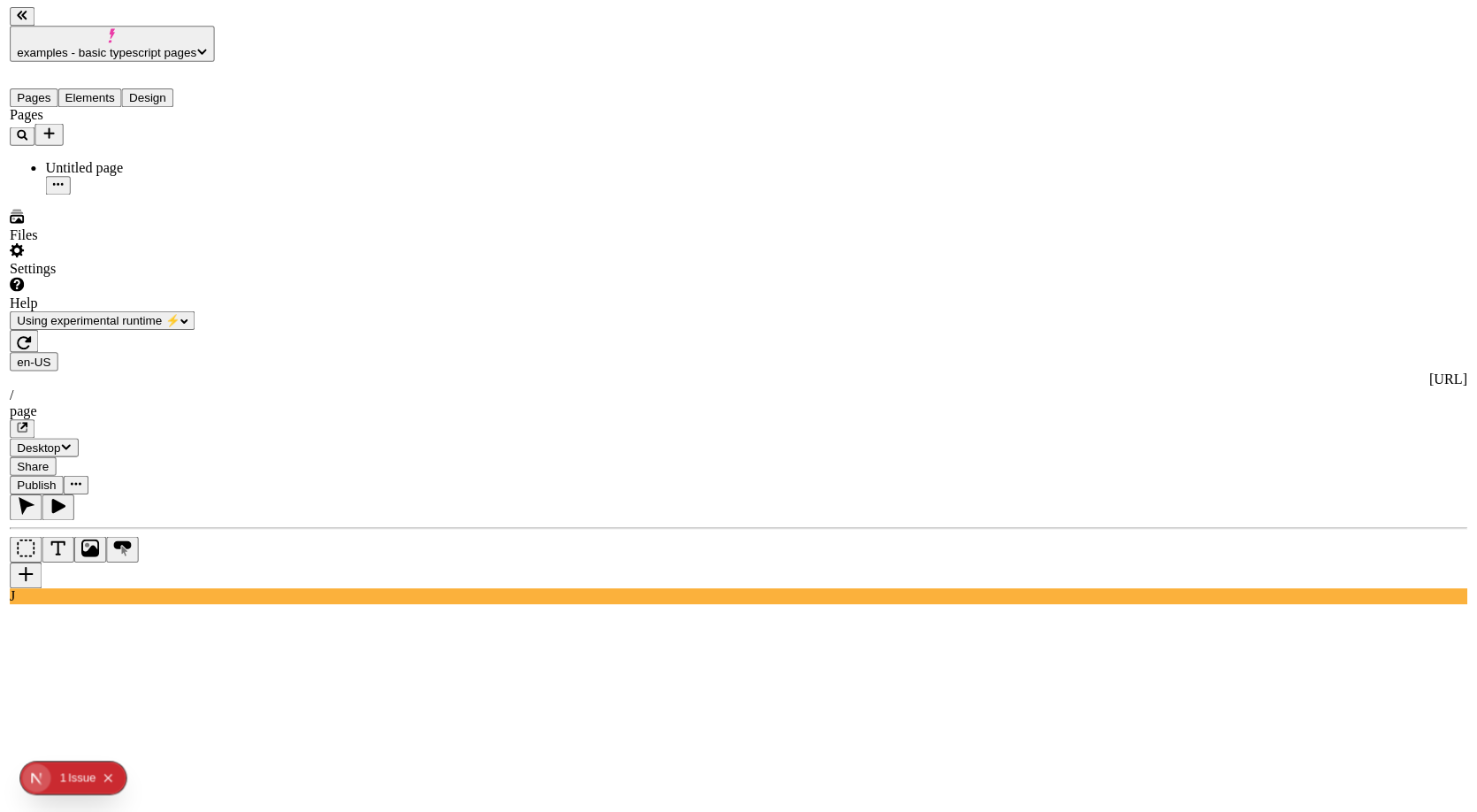
scroll to position [0, 146]
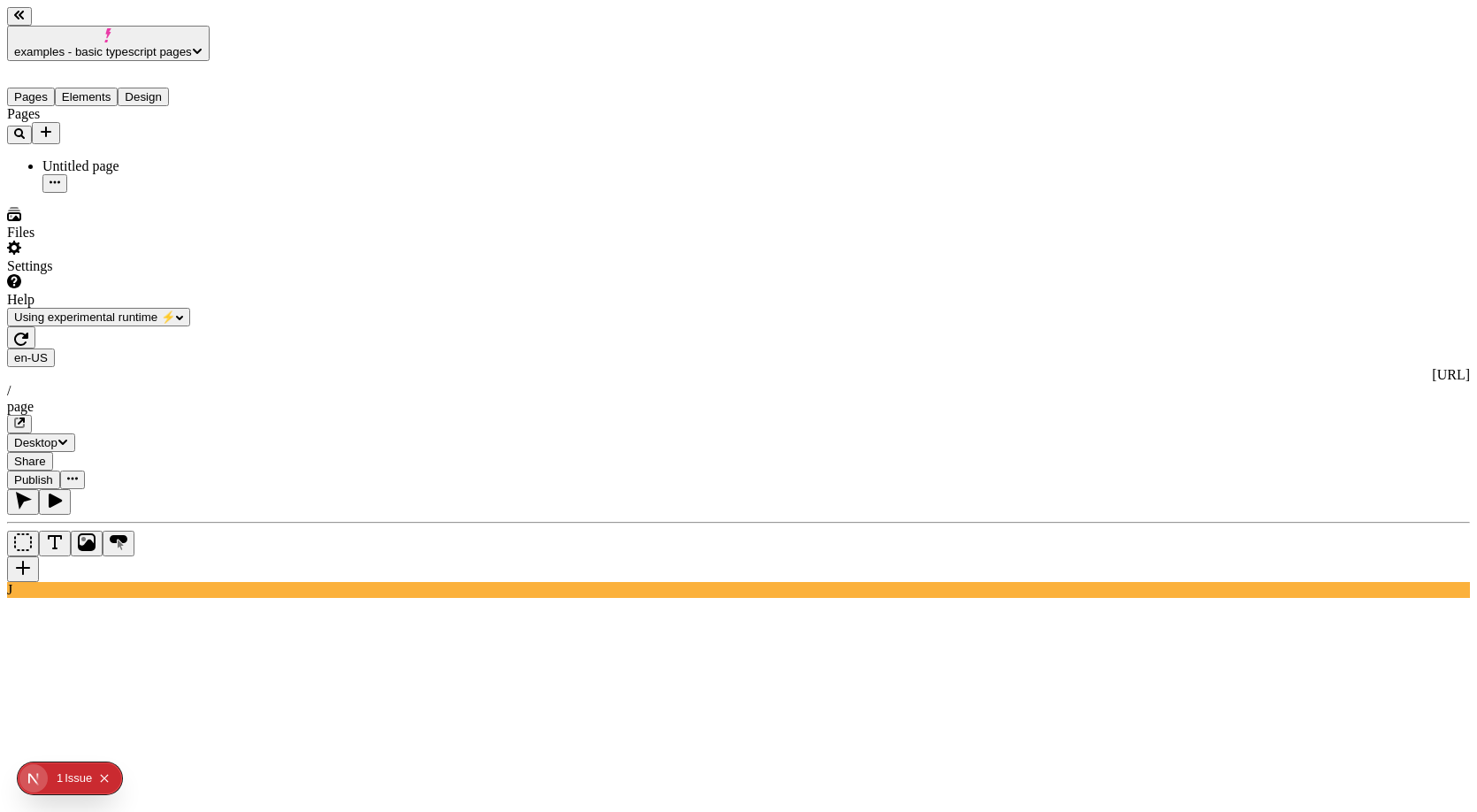
click at [317, 348] on div "en-US http://localhost:3002 / page" at bounding box center [738, 391] width 1463 height 85
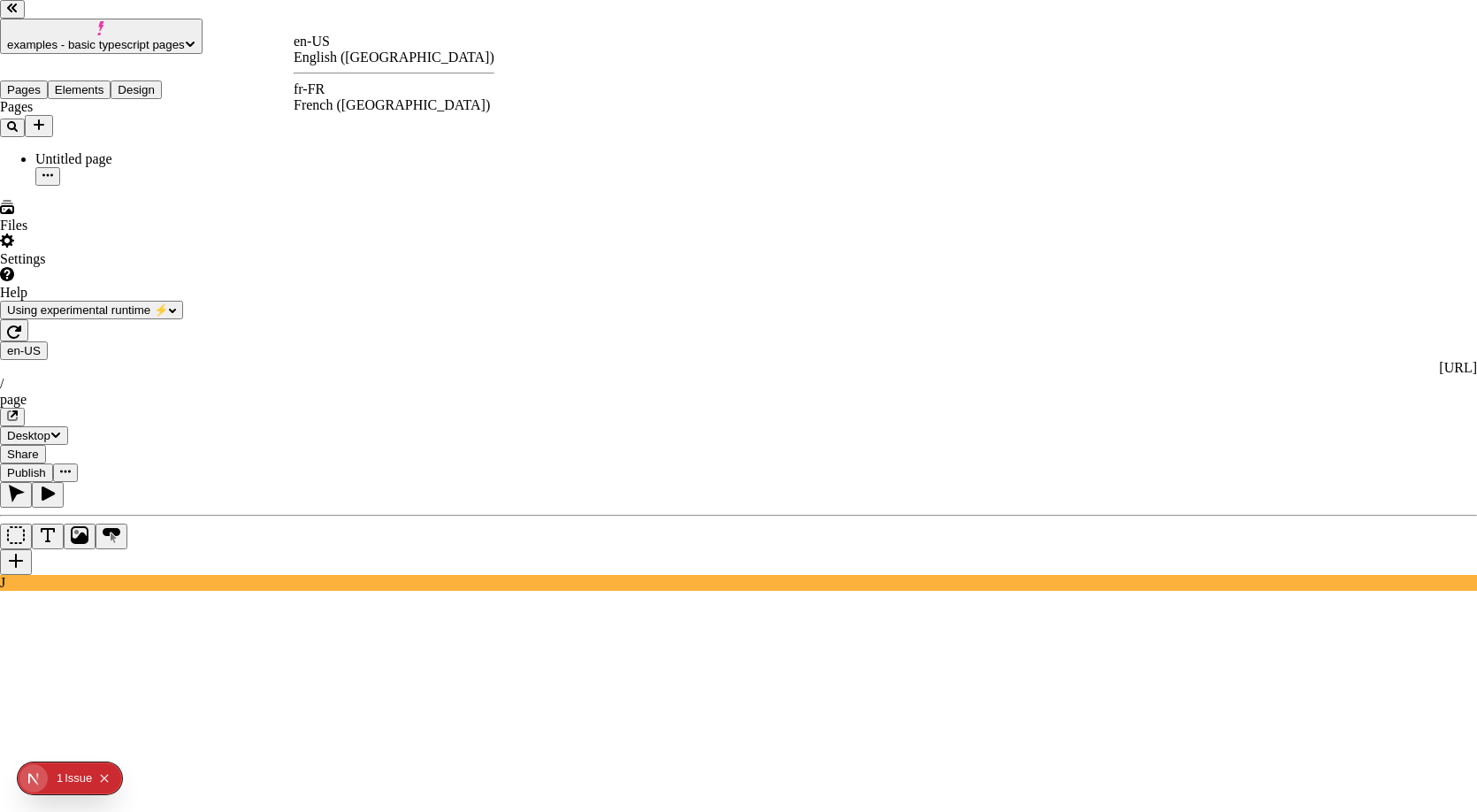
click at [339, 80] on div "en-US English (United States) fr-FR French (France)" at bounding box center [394, 73] width 201 height 80
click at [344, 85] on div "fr-FR French (France)" at bounding box center [394, 97] width 201 height 32
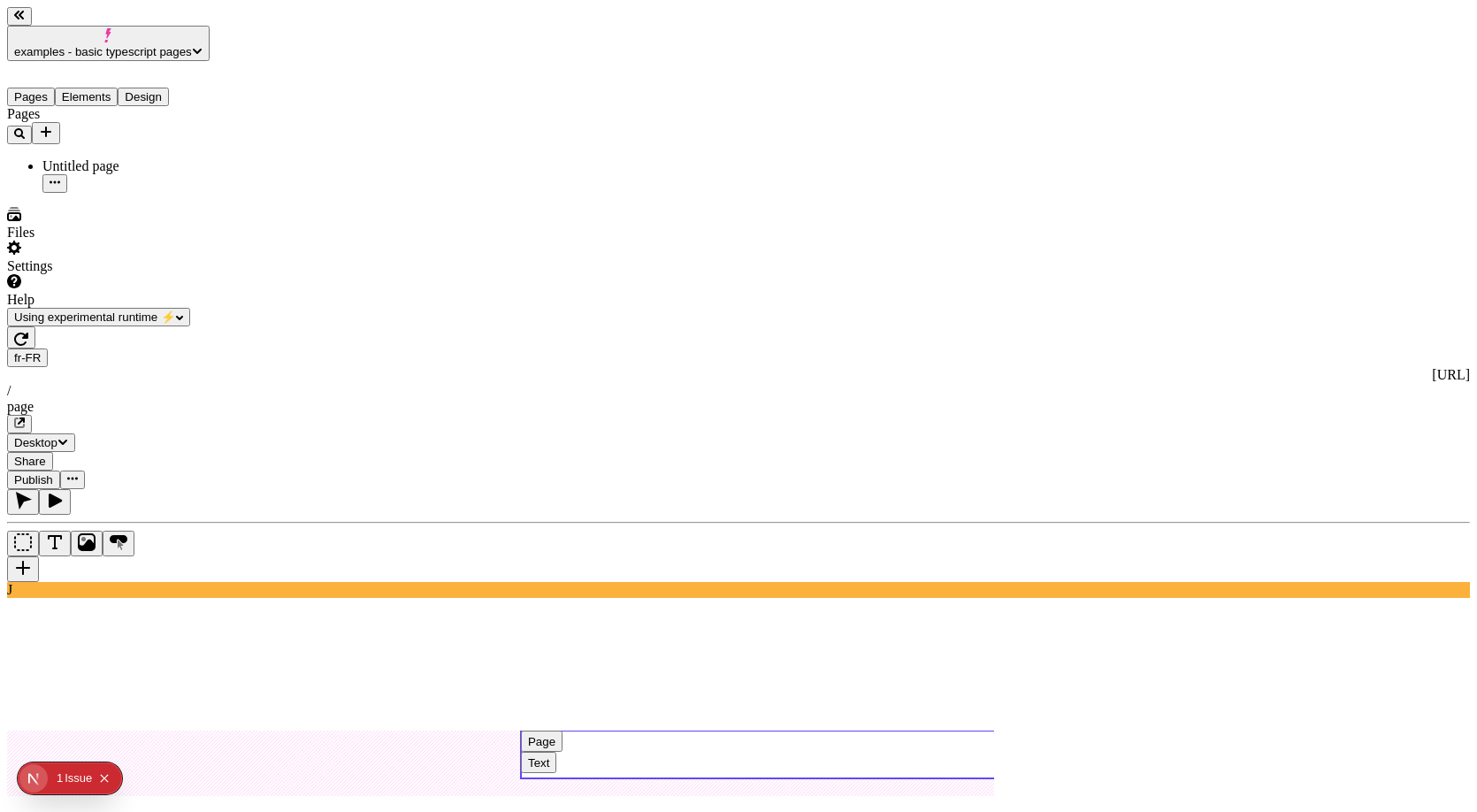
click at [793, 730] on use at bounding box center [829, 754] width 619 height 48
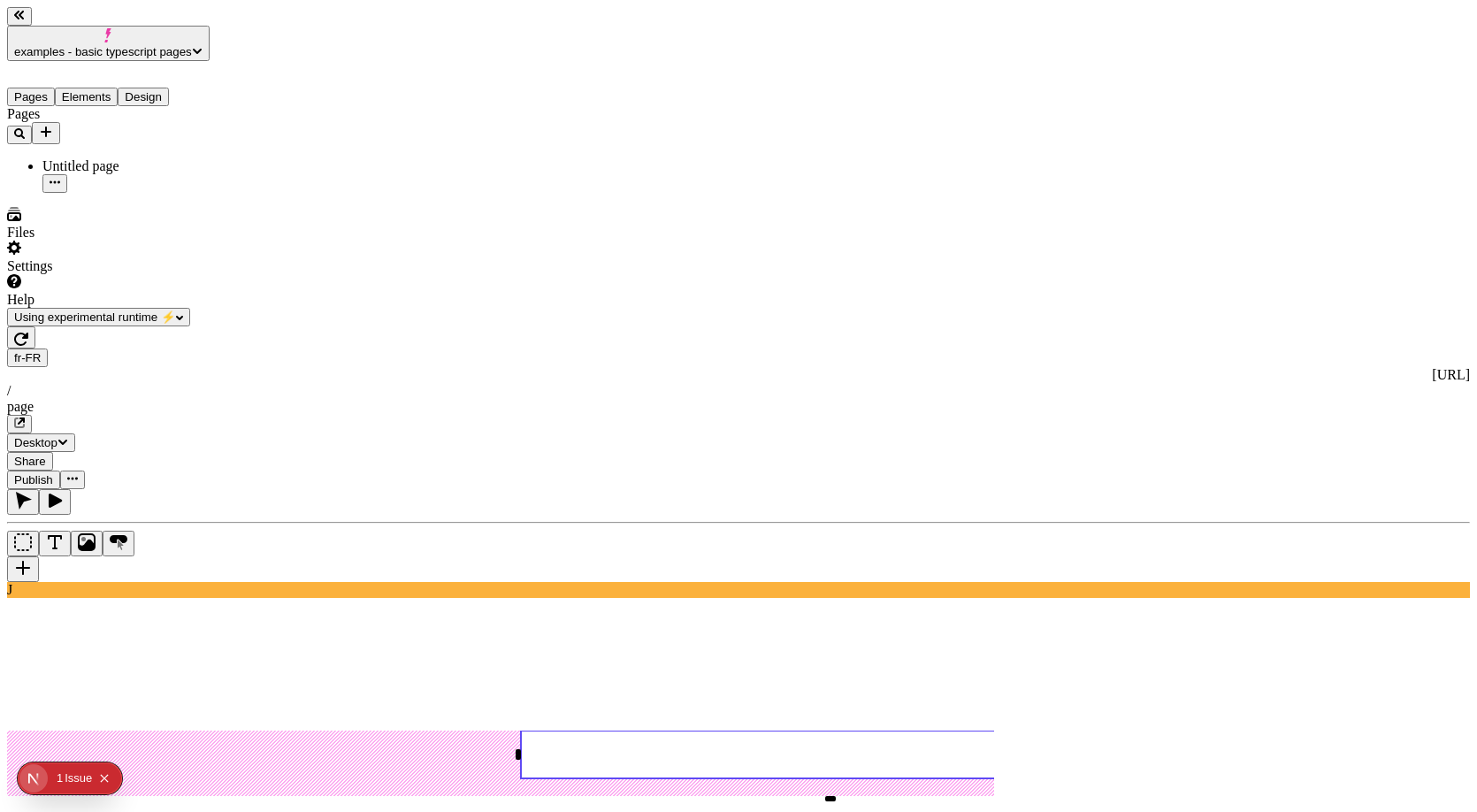
type input "245"
type input "255"
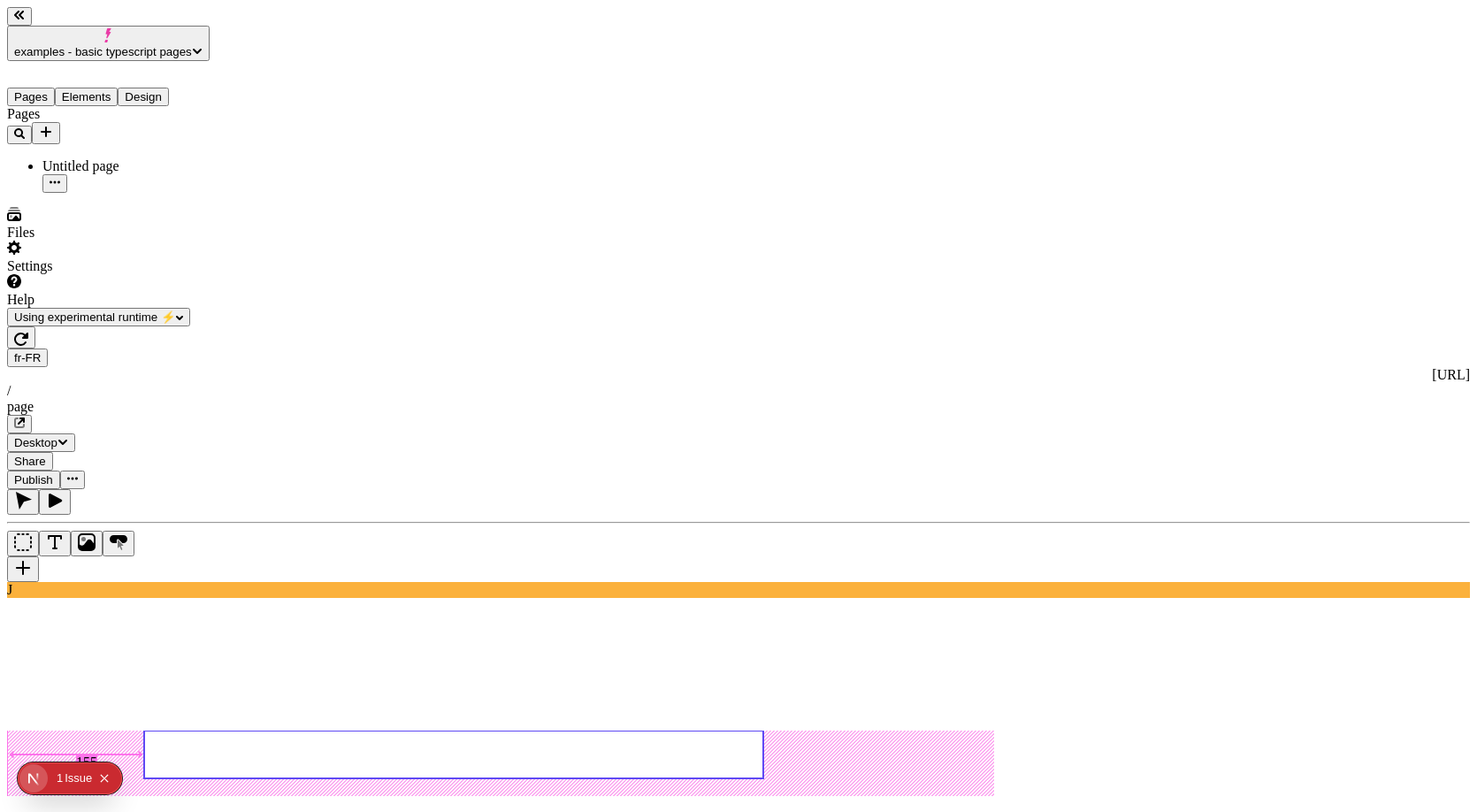
type input "0"
click at [320, 730] on rect at bounding box center [316, 754] width 619 height 48
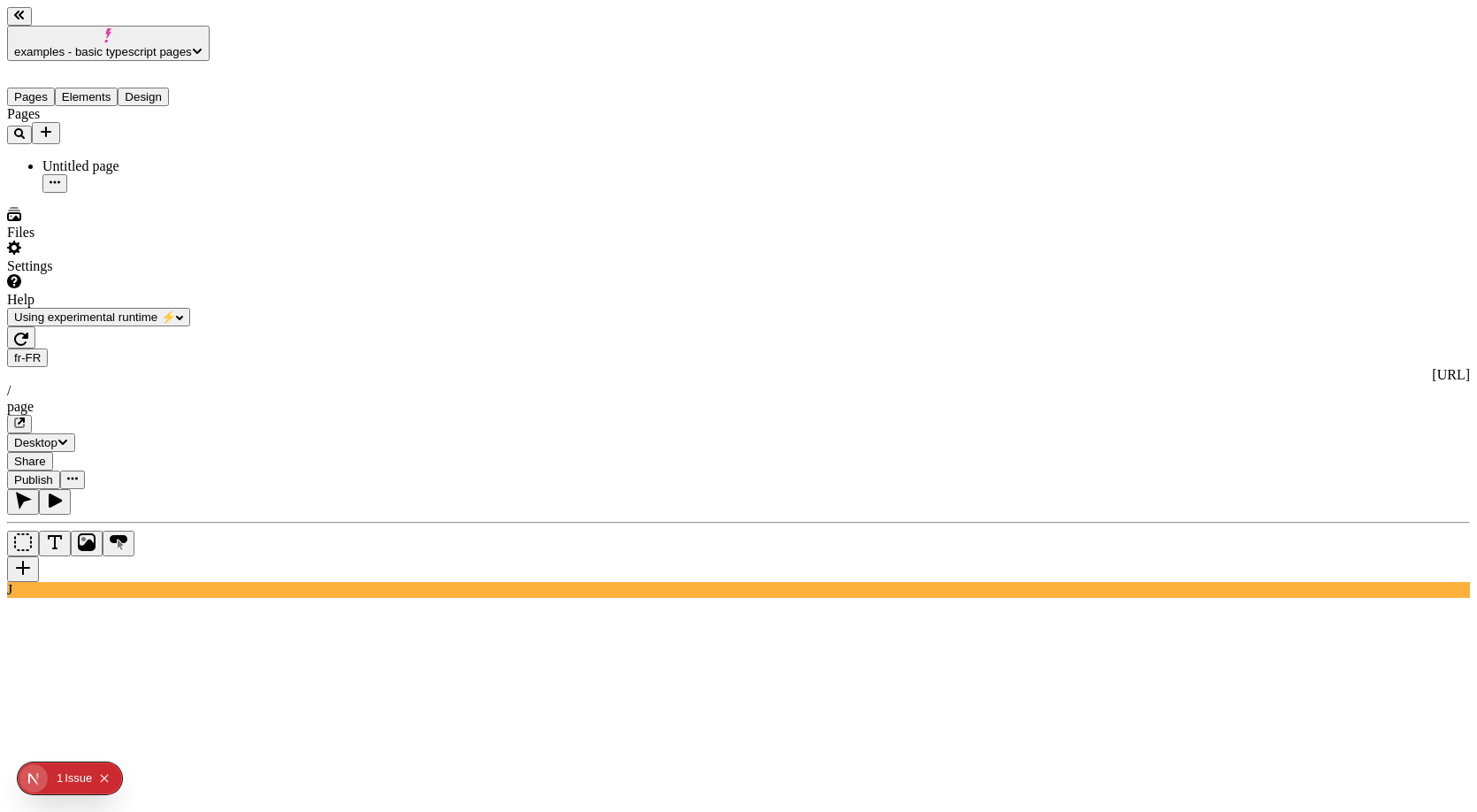
click at [118, 88] on button "Elements" at bounding box center [87, 96] width 64 height 18
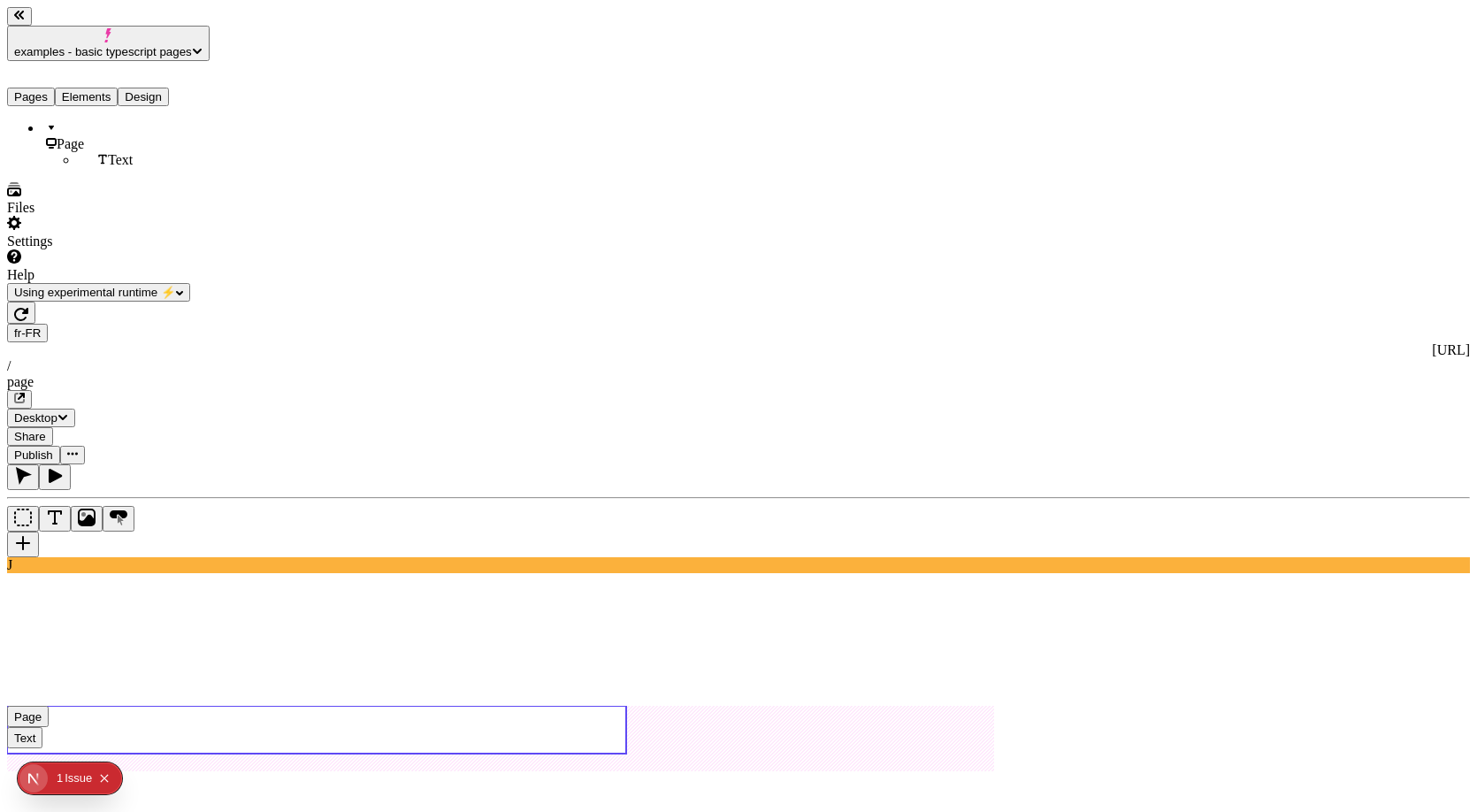
click at [468, 705] on use at bounding box center [316, 729] width 619 height 48
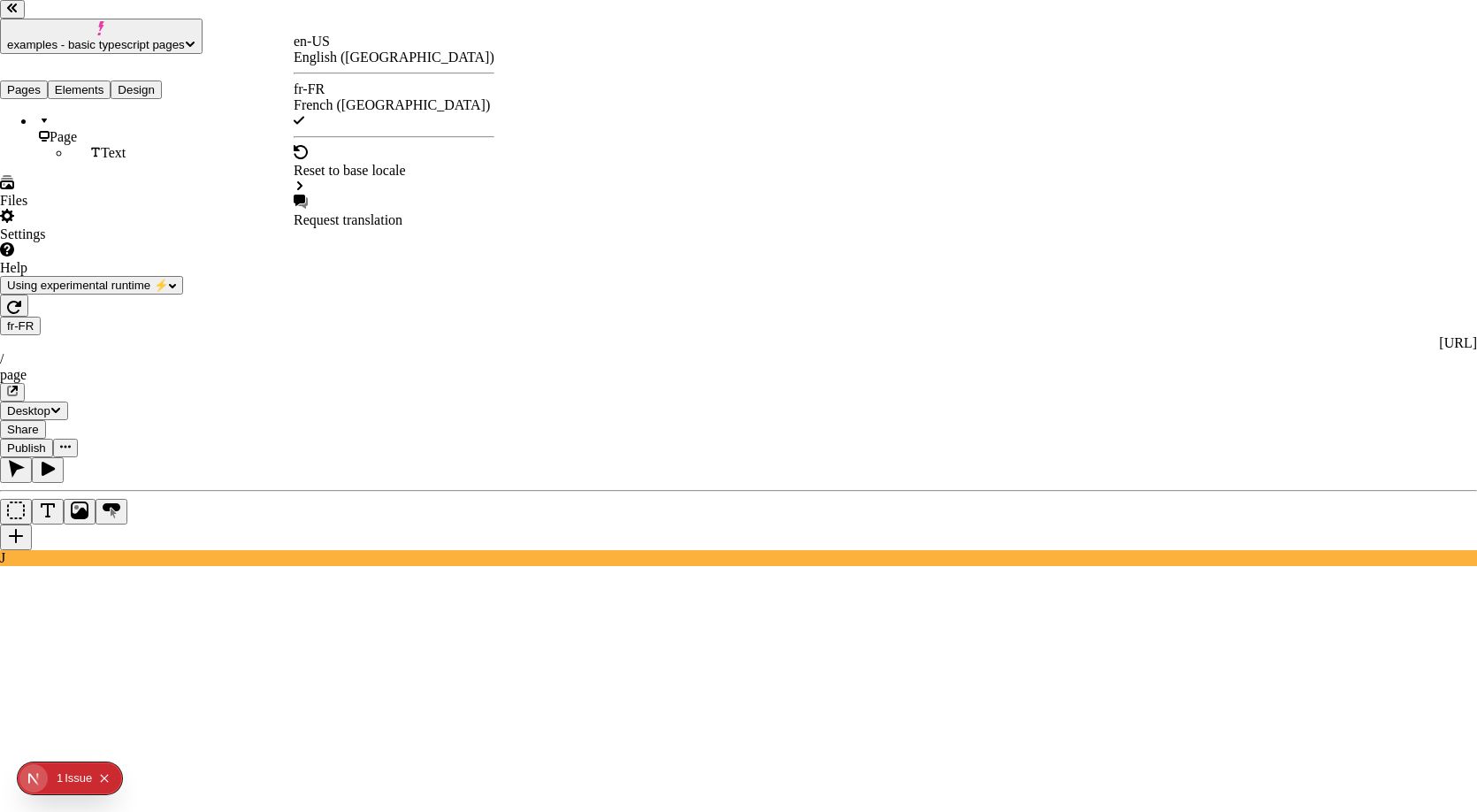
click at [333, 41] on div "en-US English (United States)" at bounding box center [394, 49] width 201 height 32
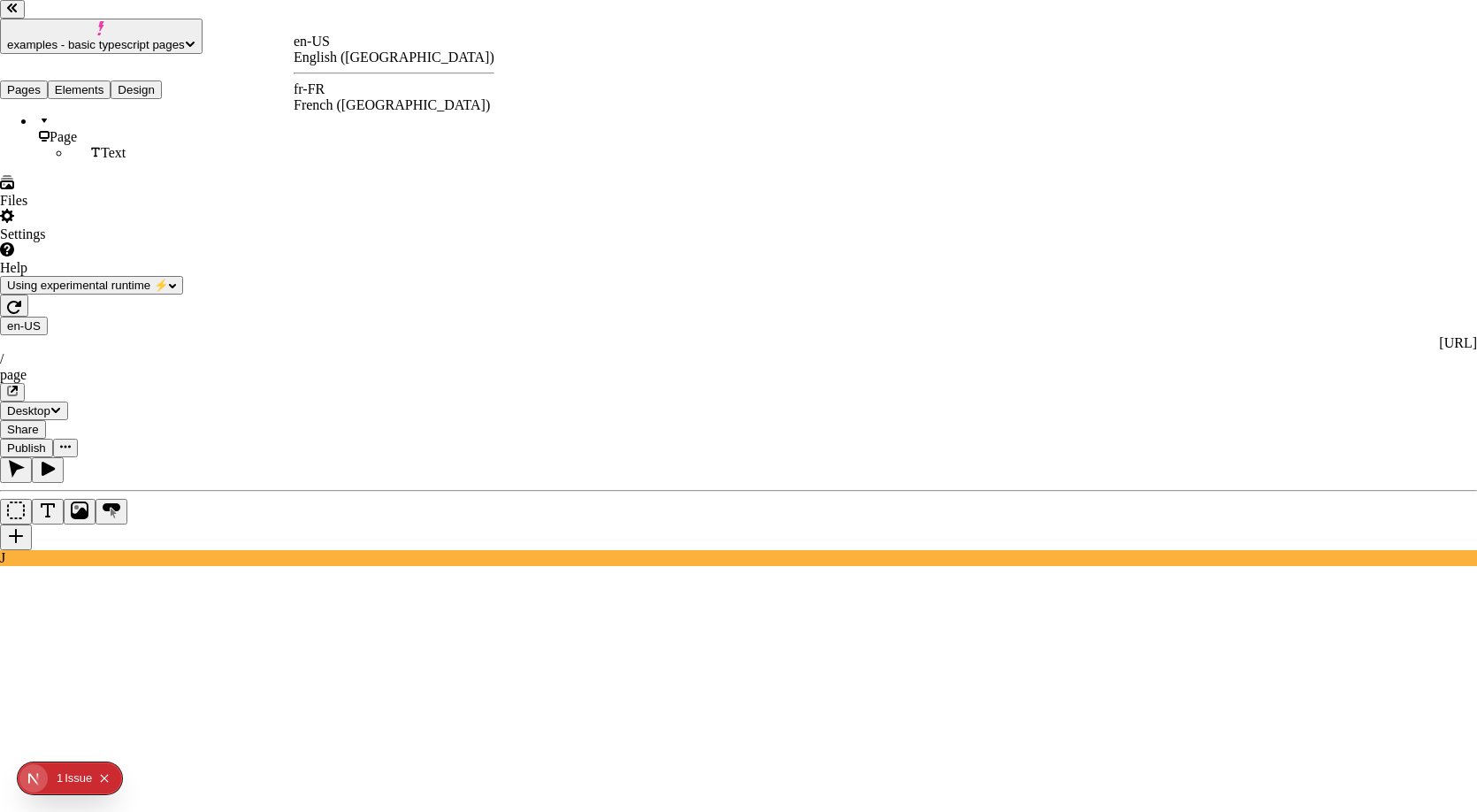
click at [354, 89] on div "fr-FR French (France)" at bounding box center [394, 97] width 201 height 32
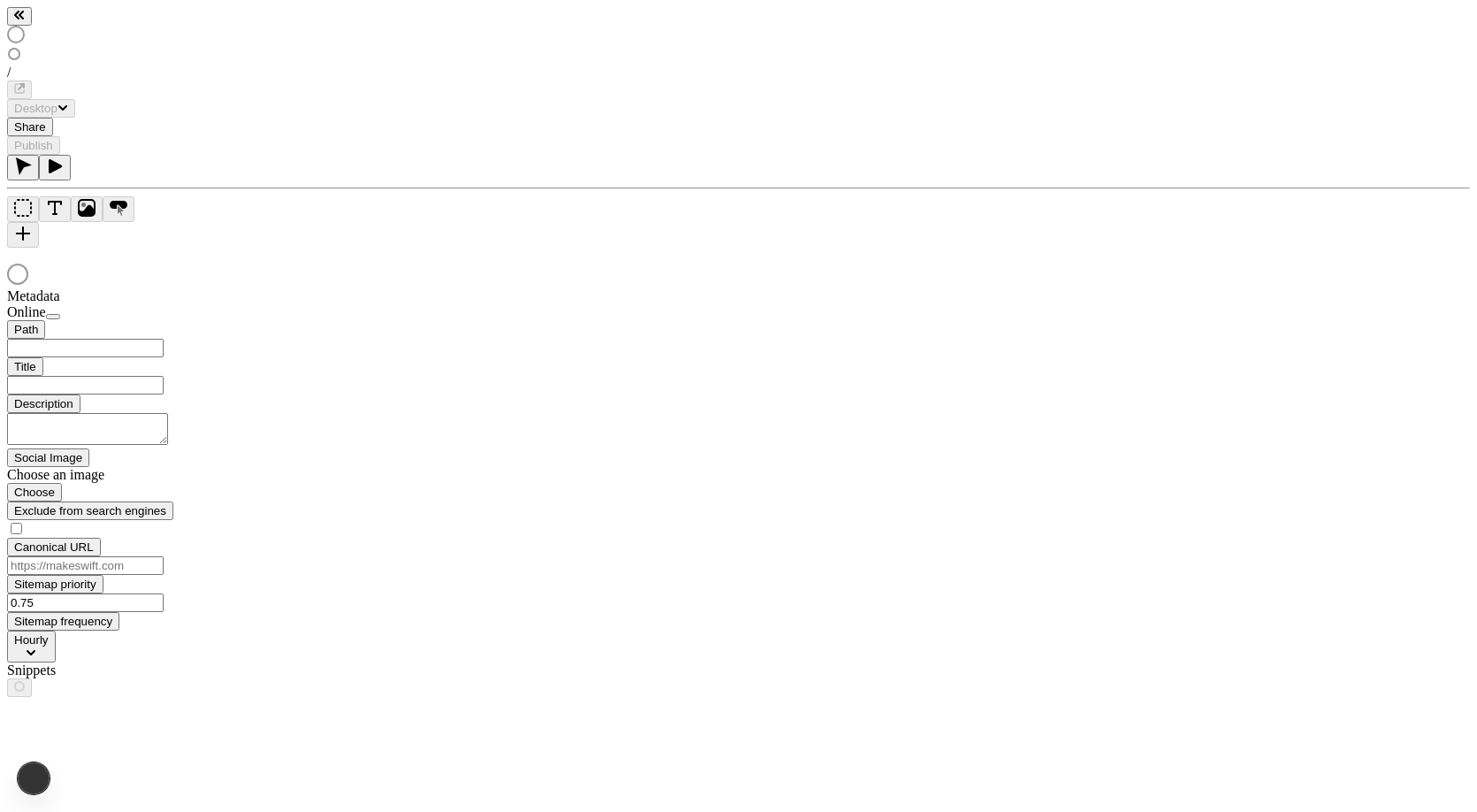
type input "/page"
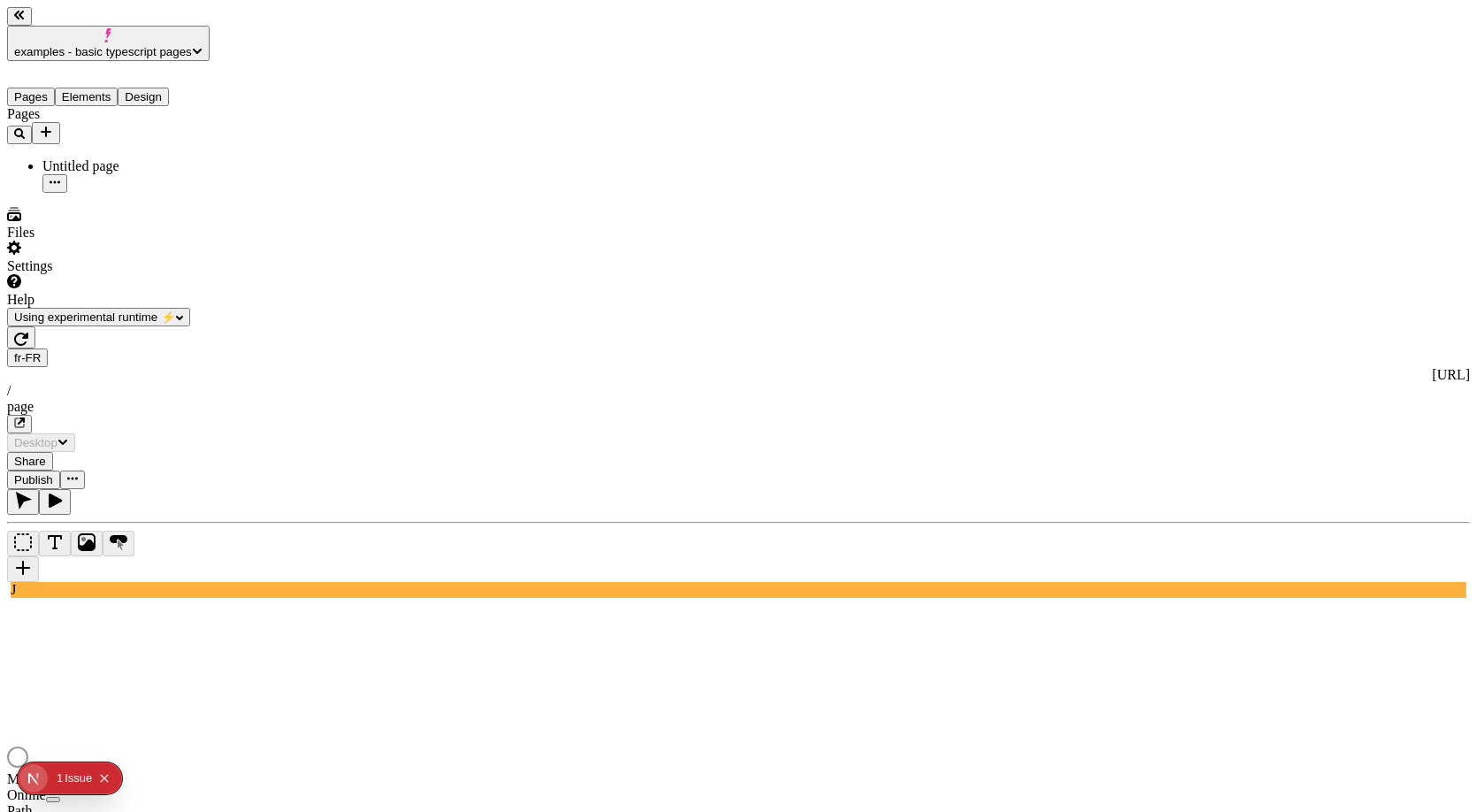
click at [530, 747] on div at bounding box center [738, 759] width 1463 height 25
click at [101, 88] on button "Elements" at bounding box center [87, 96] width 64 height 18
click at [19, 88] on button "Pages" at bounding box center [31, 96] width 48 height 18
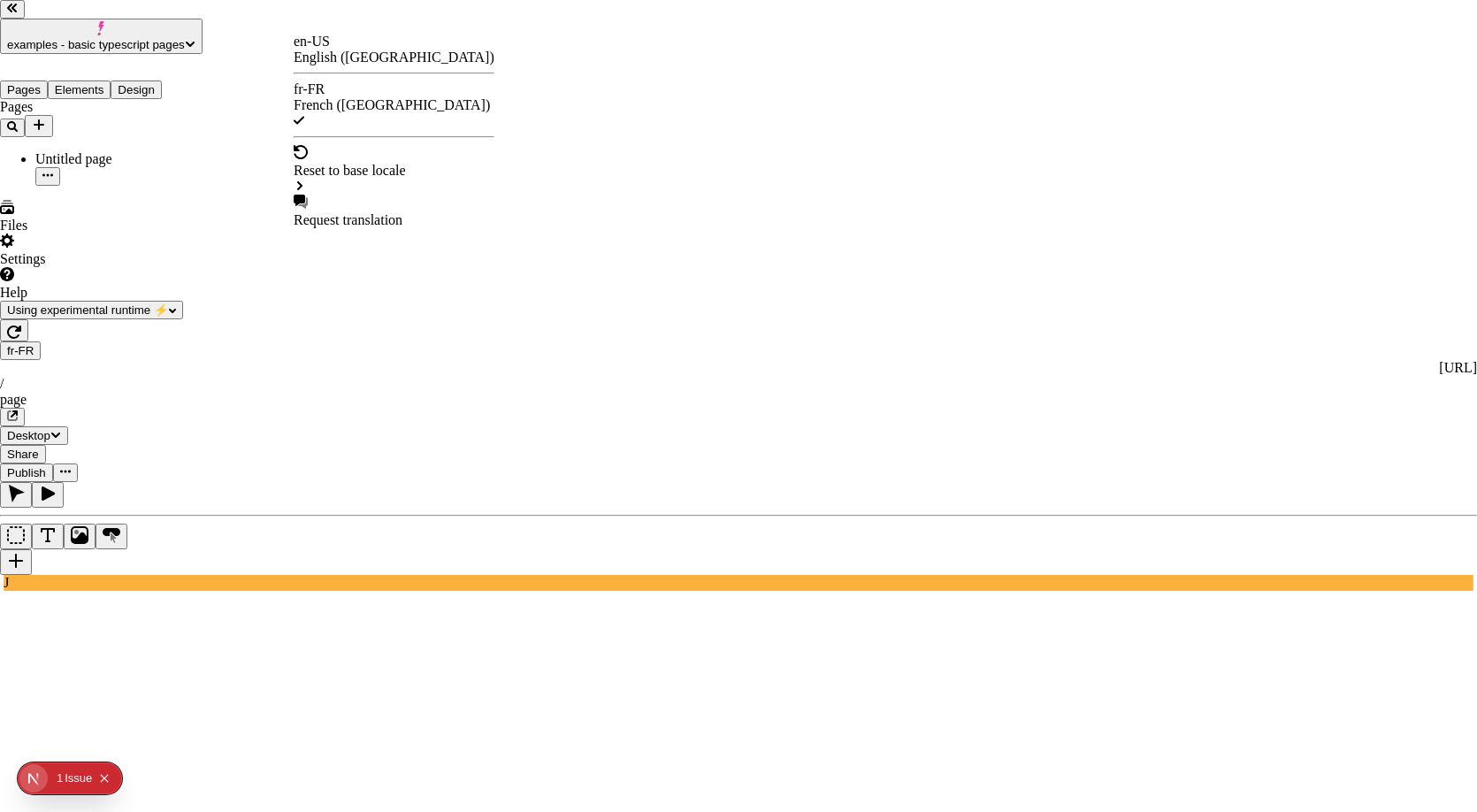
click at [355, 55] on div "en-US English (United States)" at bounding box center [394, 49] width 201 height 32
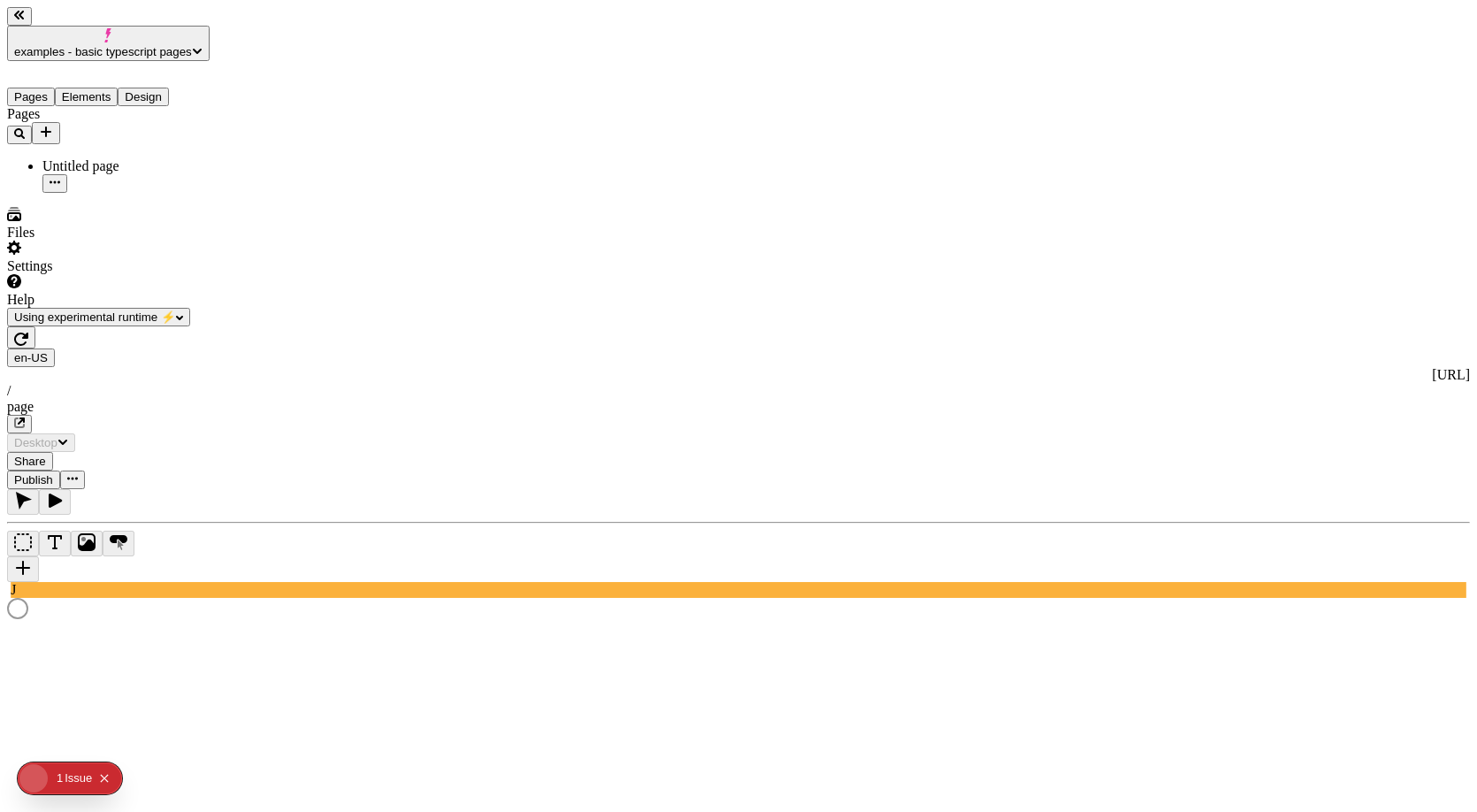
type input "/page"
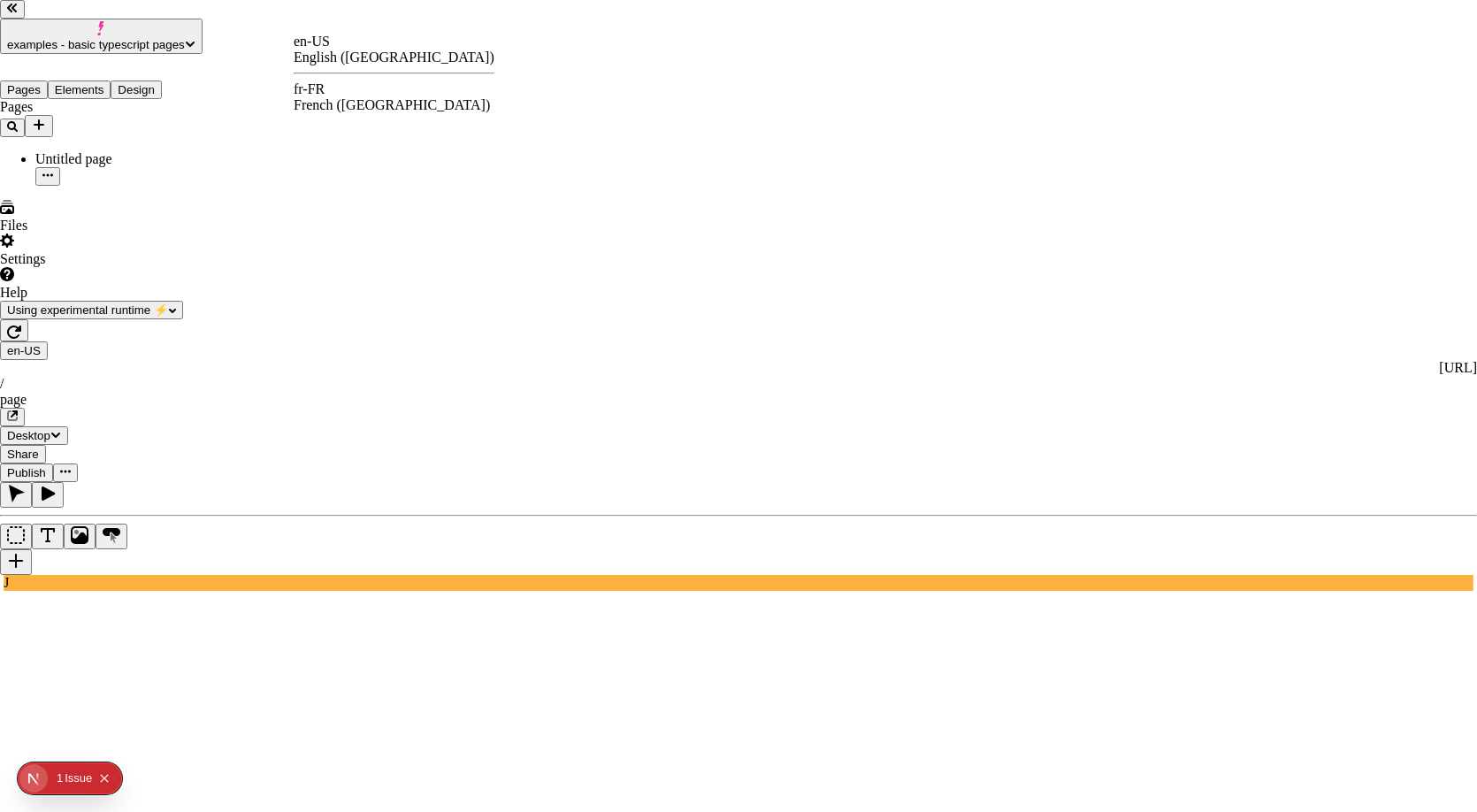
click at [373, 97] on div "French (France)" at bounding box center [394, 105] width 201 height 16
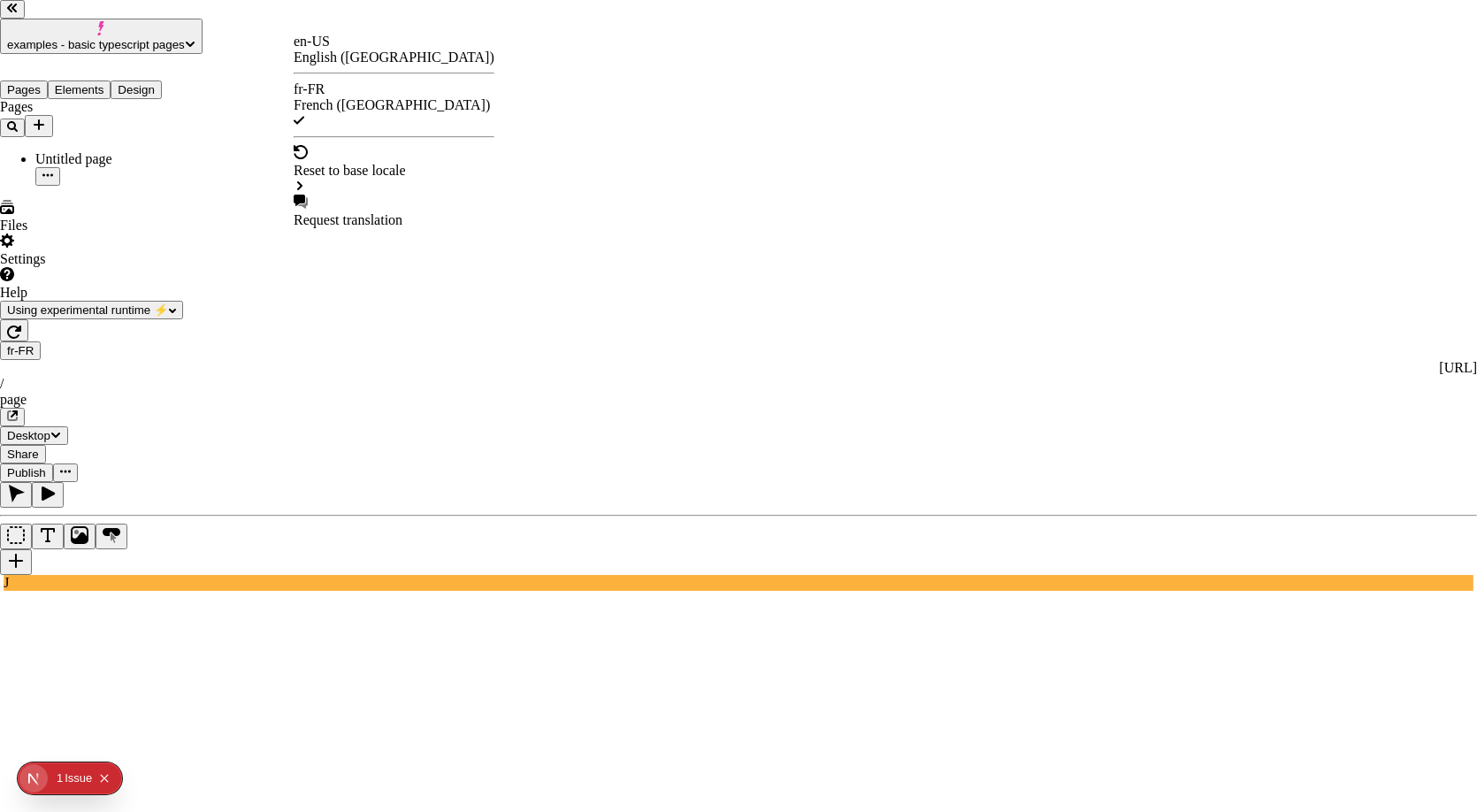
click at [369, 49] on div "English (United States)" at bounding box center [394, 57] width 201 height 16
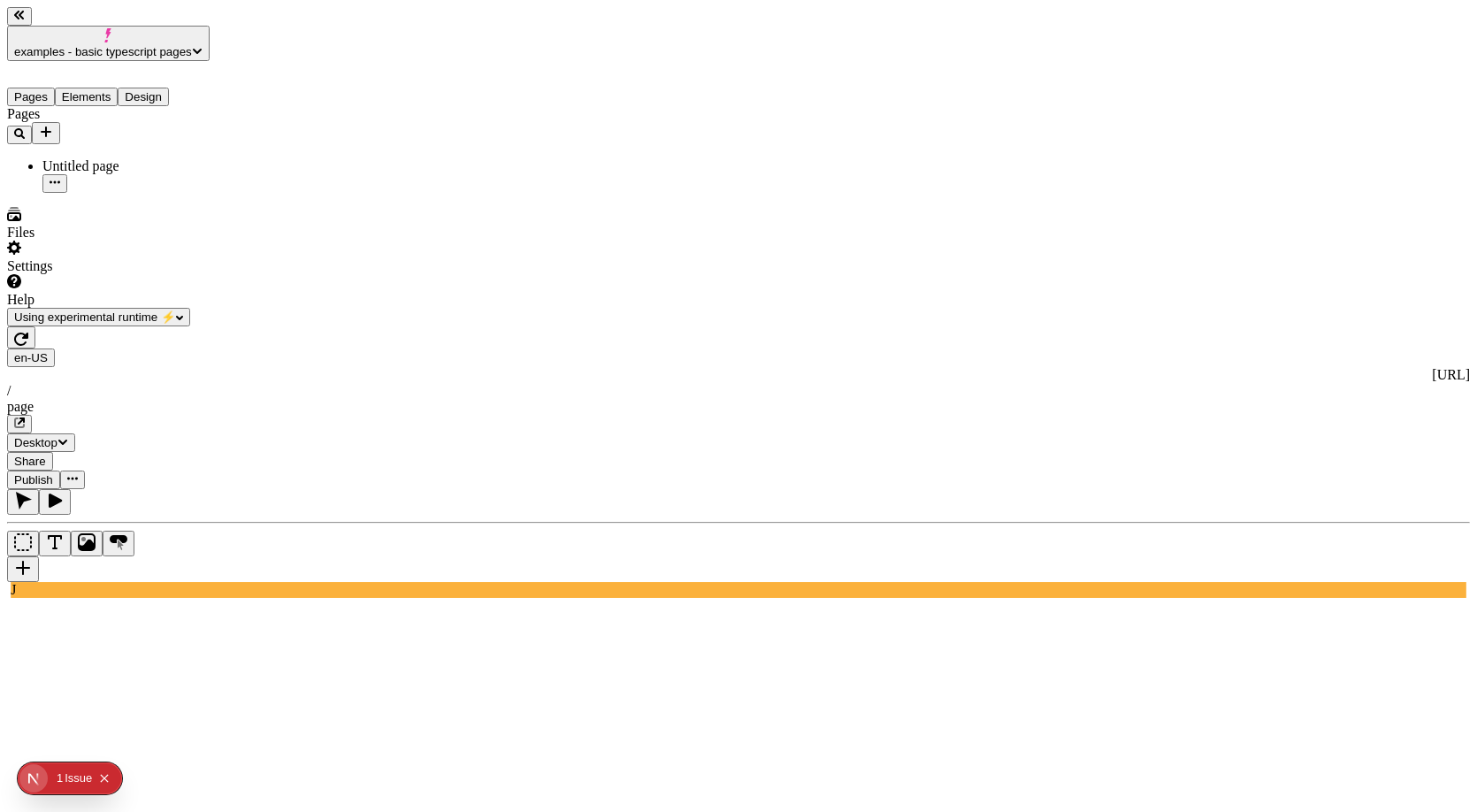
click at [502, 348] on div "en-US http://localhost:3002 / page" at bounding box center [738, 391] width 1463 height 85
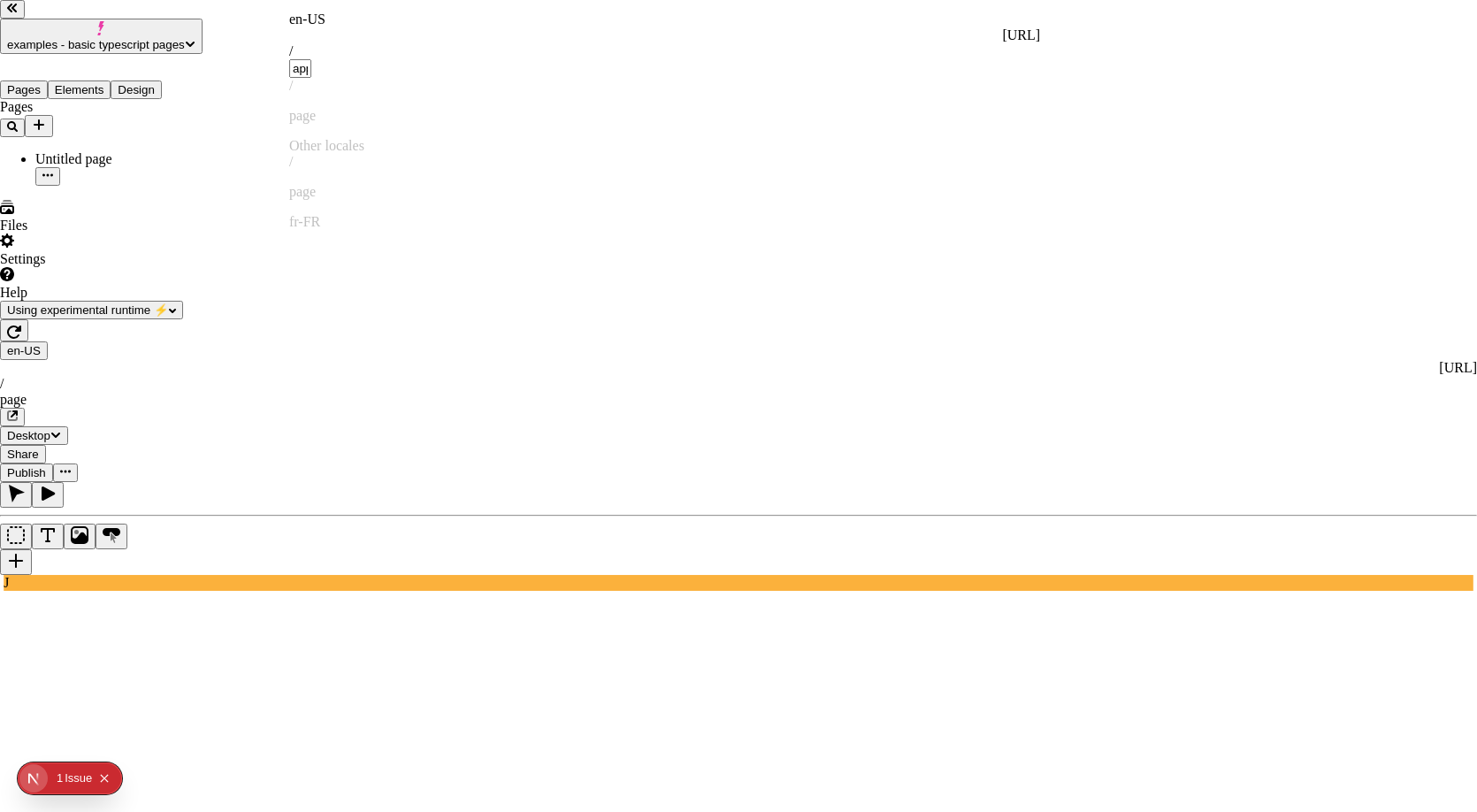
type input "apple"
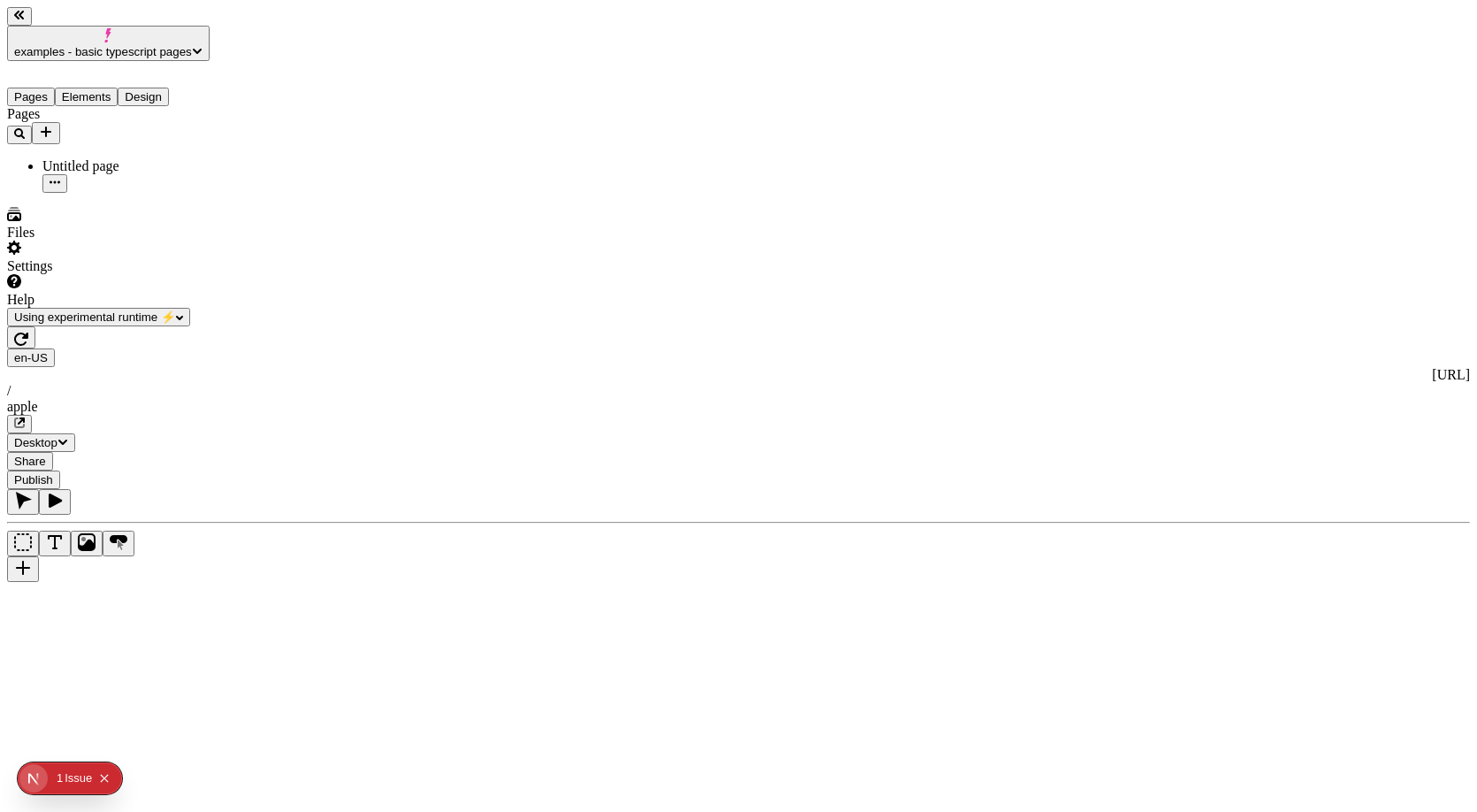
click at [116, 88] on button "Elements" at bounding box center [87, 96] width 64 height 18
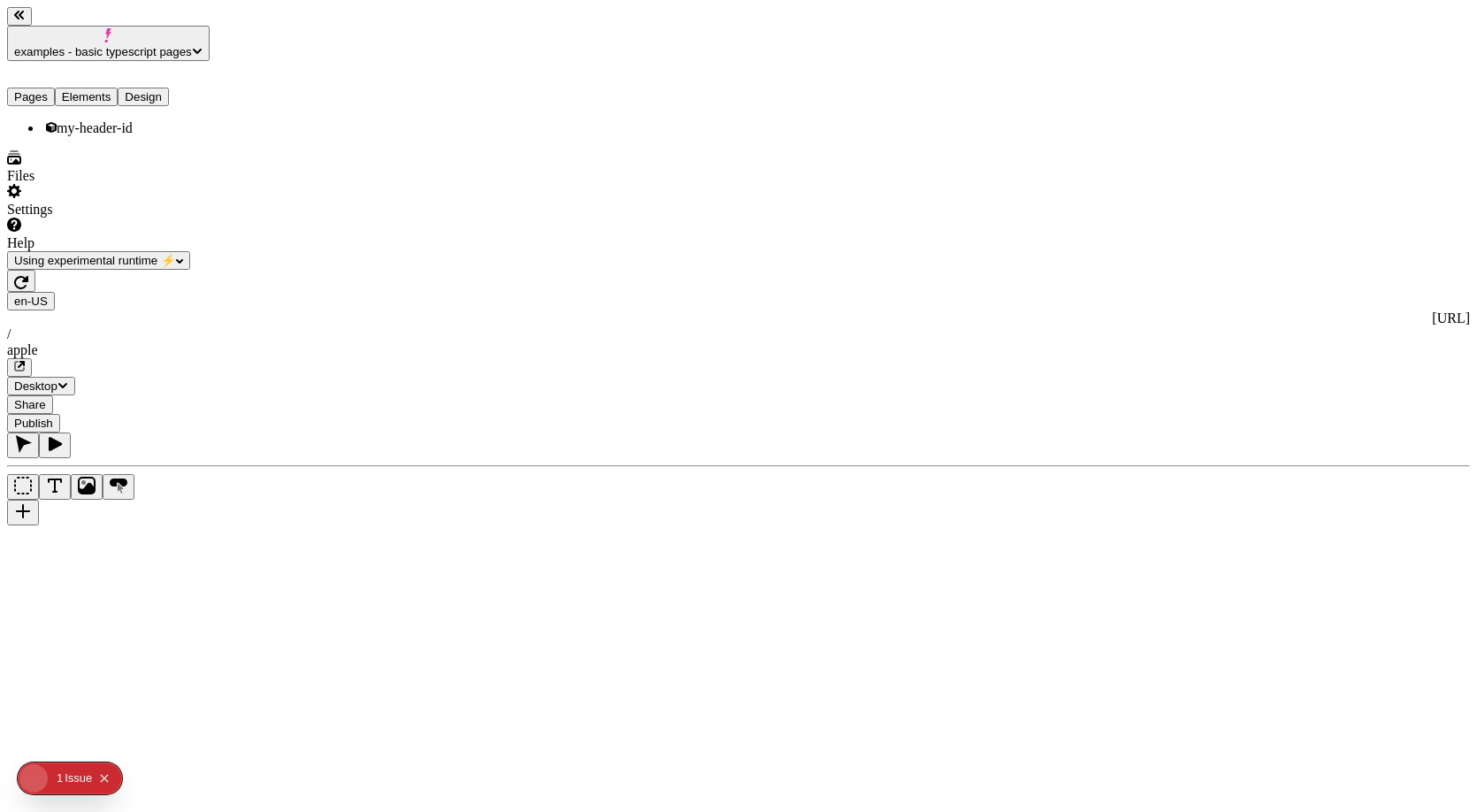
click at [112, 120] on div "my-header-id" at bounding box center [131, 128] width 177 height 16
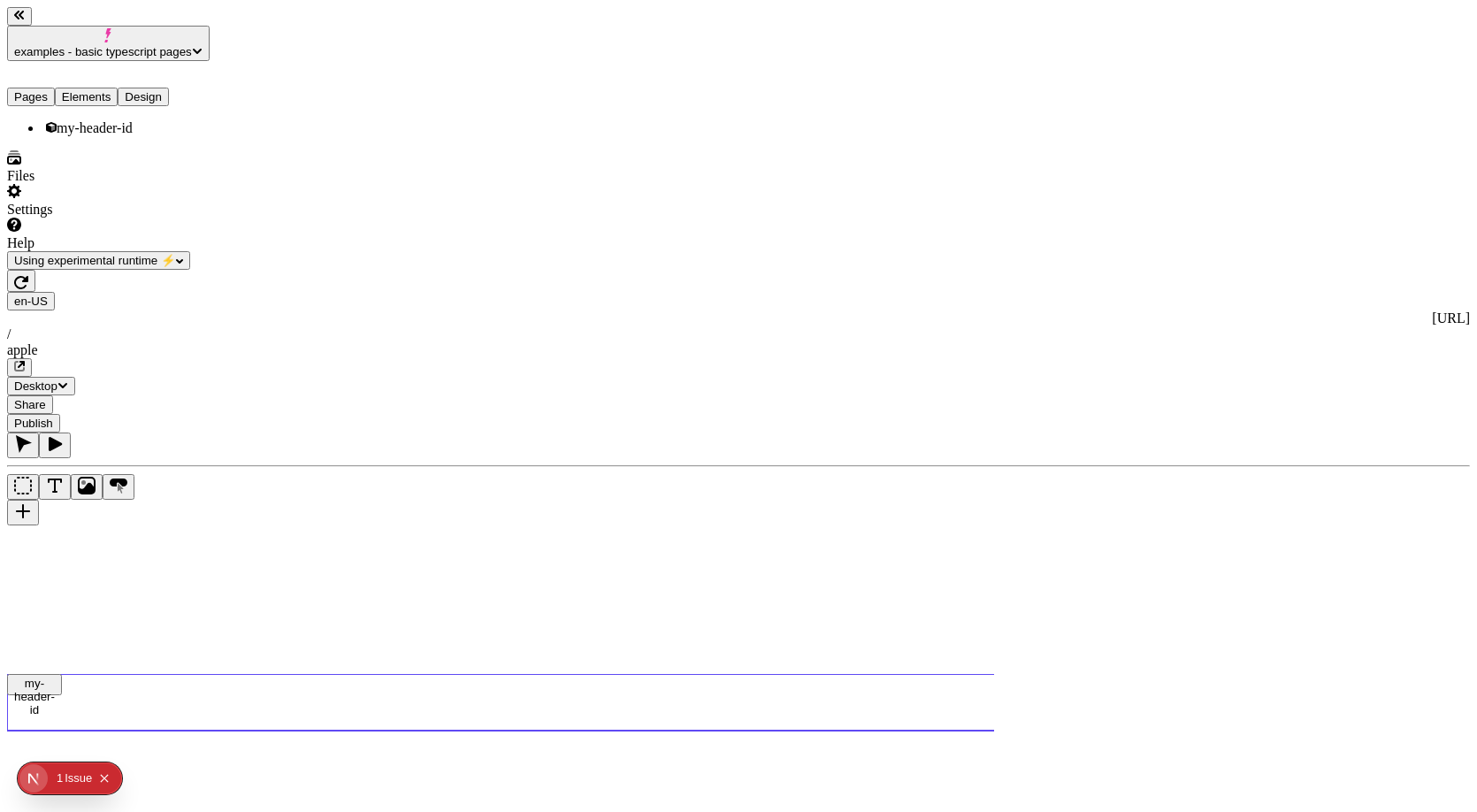
click at [356, 673] on use at bounding box center [573, 701] width 1133 height 57
click at [23, 88] on button "Pages" at bounding box center [31, 96] width 48 height 18
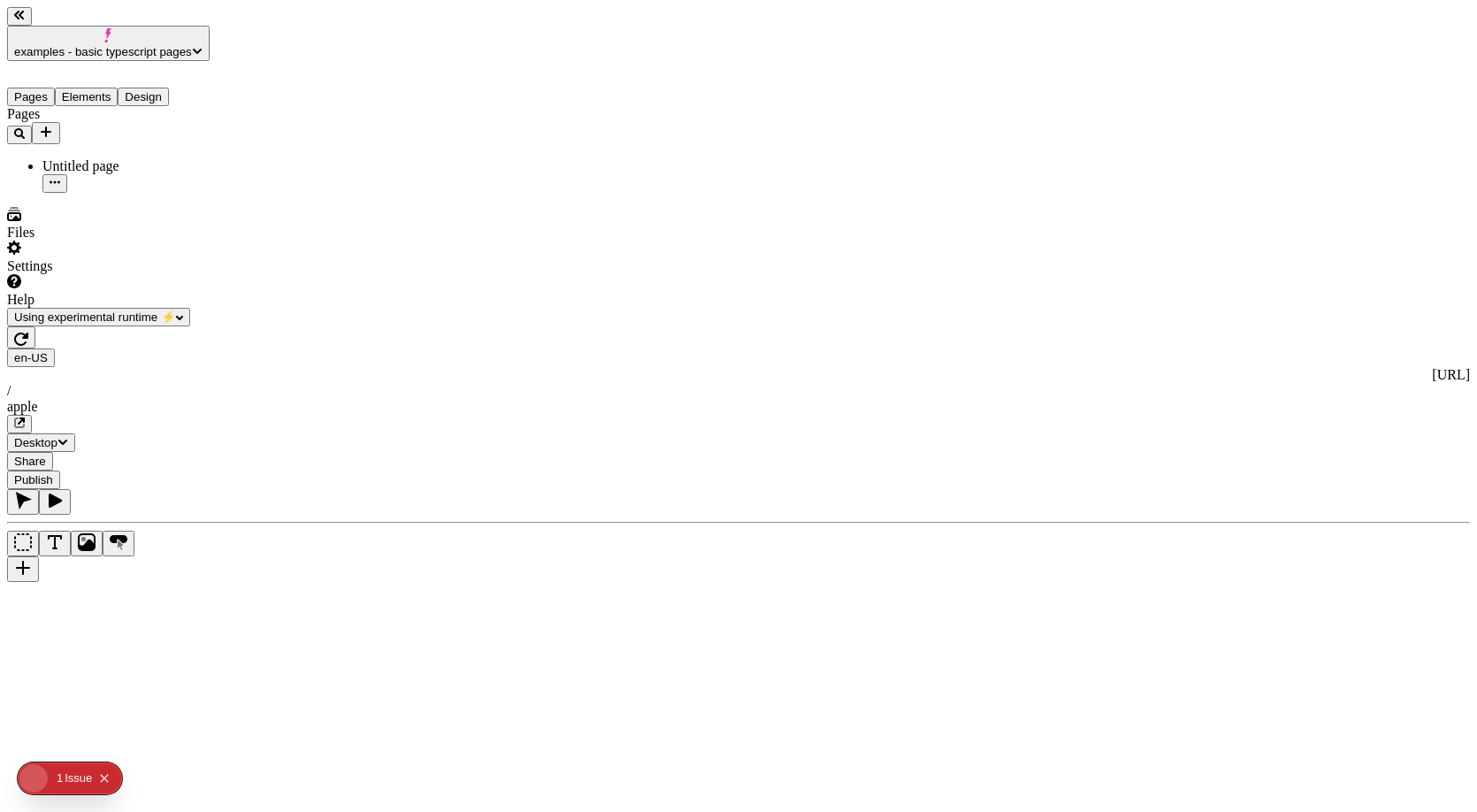
click at [118, 88] on button "Elements" at bounding box center [87, 96] width 64 height 18
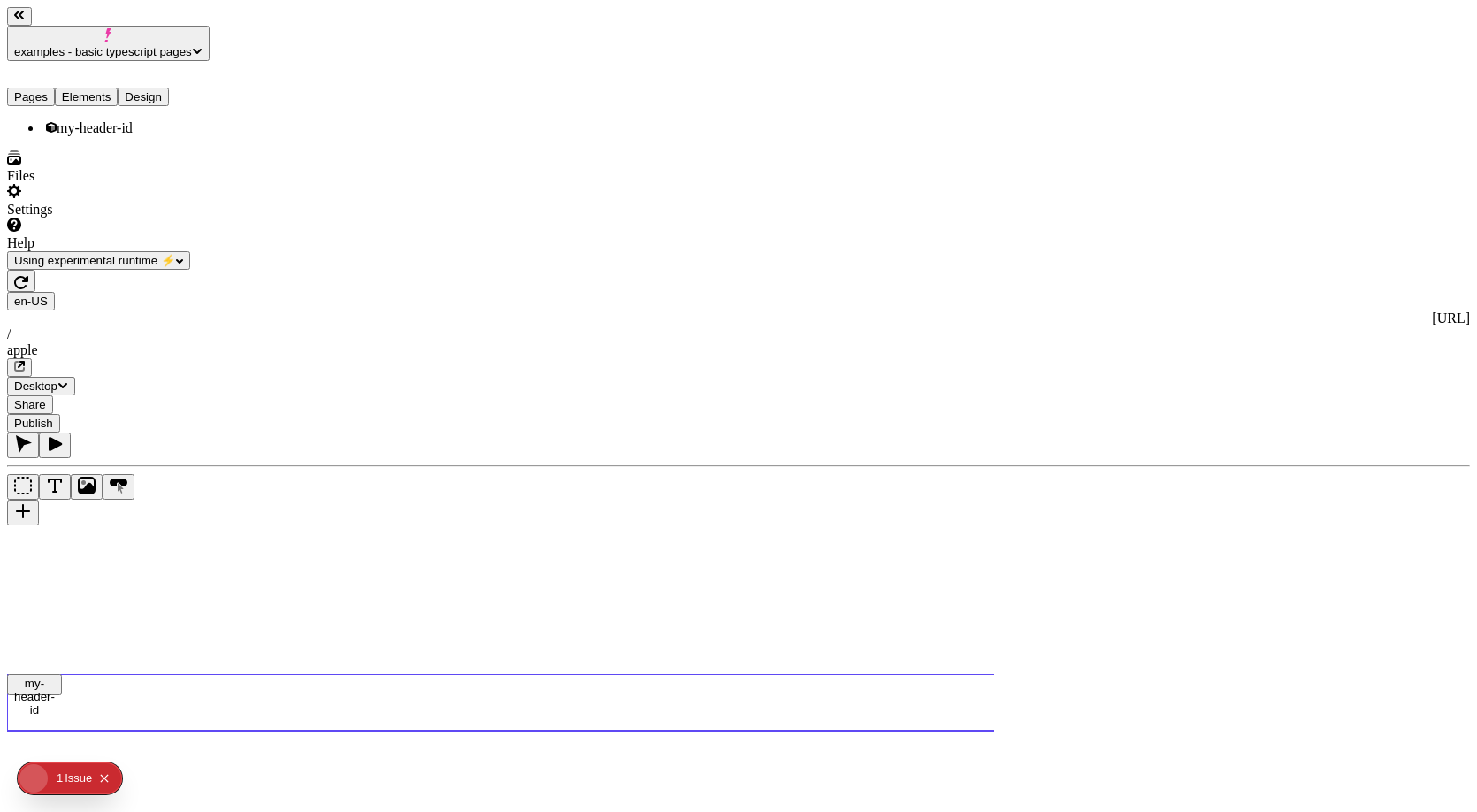
click at [106, 120] on div "my-header-id" at bounding box center [131, 128] width 177 height 16
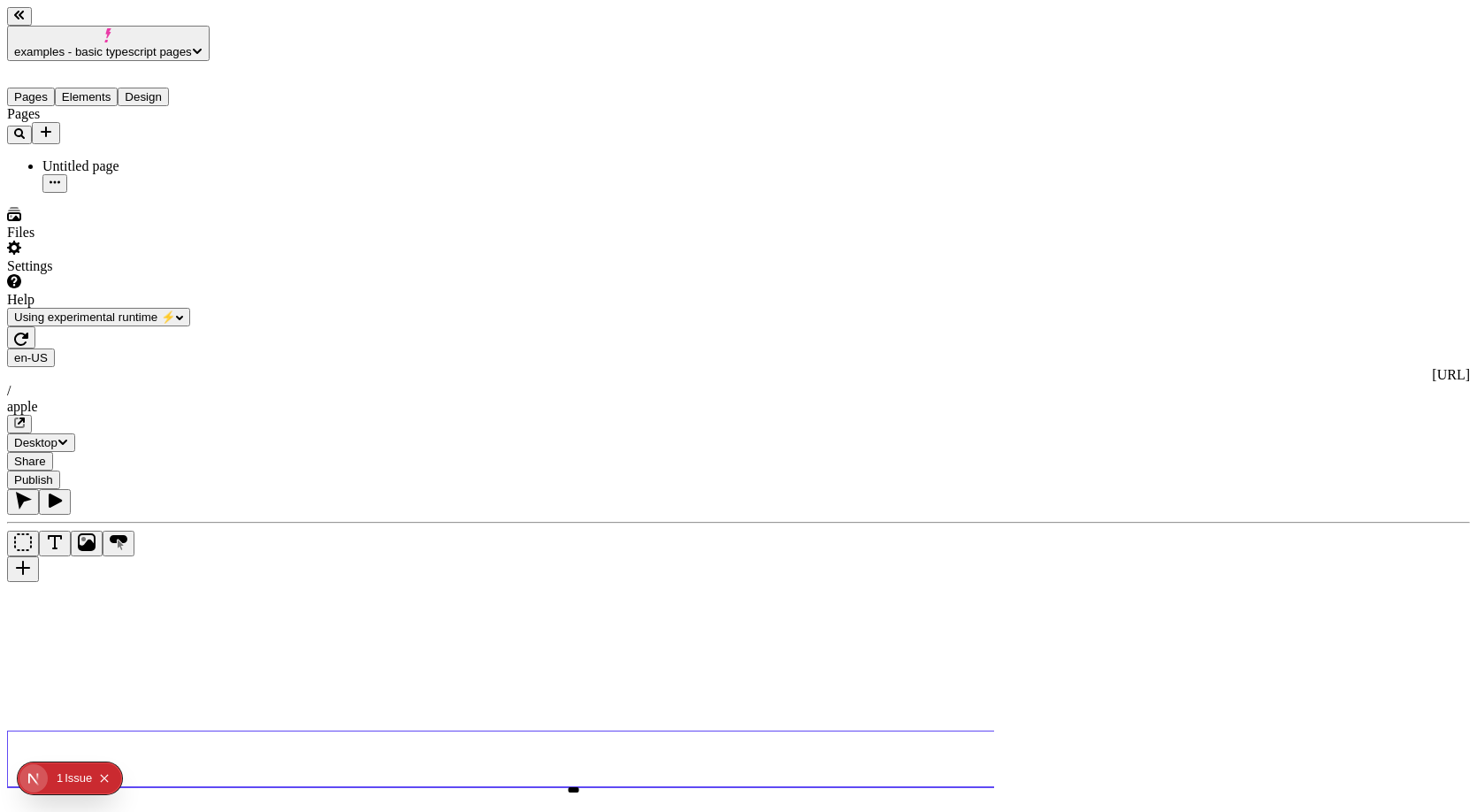
click at [55, 88] on button "Pages" at bounding box center [31, 96] width 48 height 18
click at [1109, 225] on button "Choose" at bounding box center [1082, 216] width 55 height 18
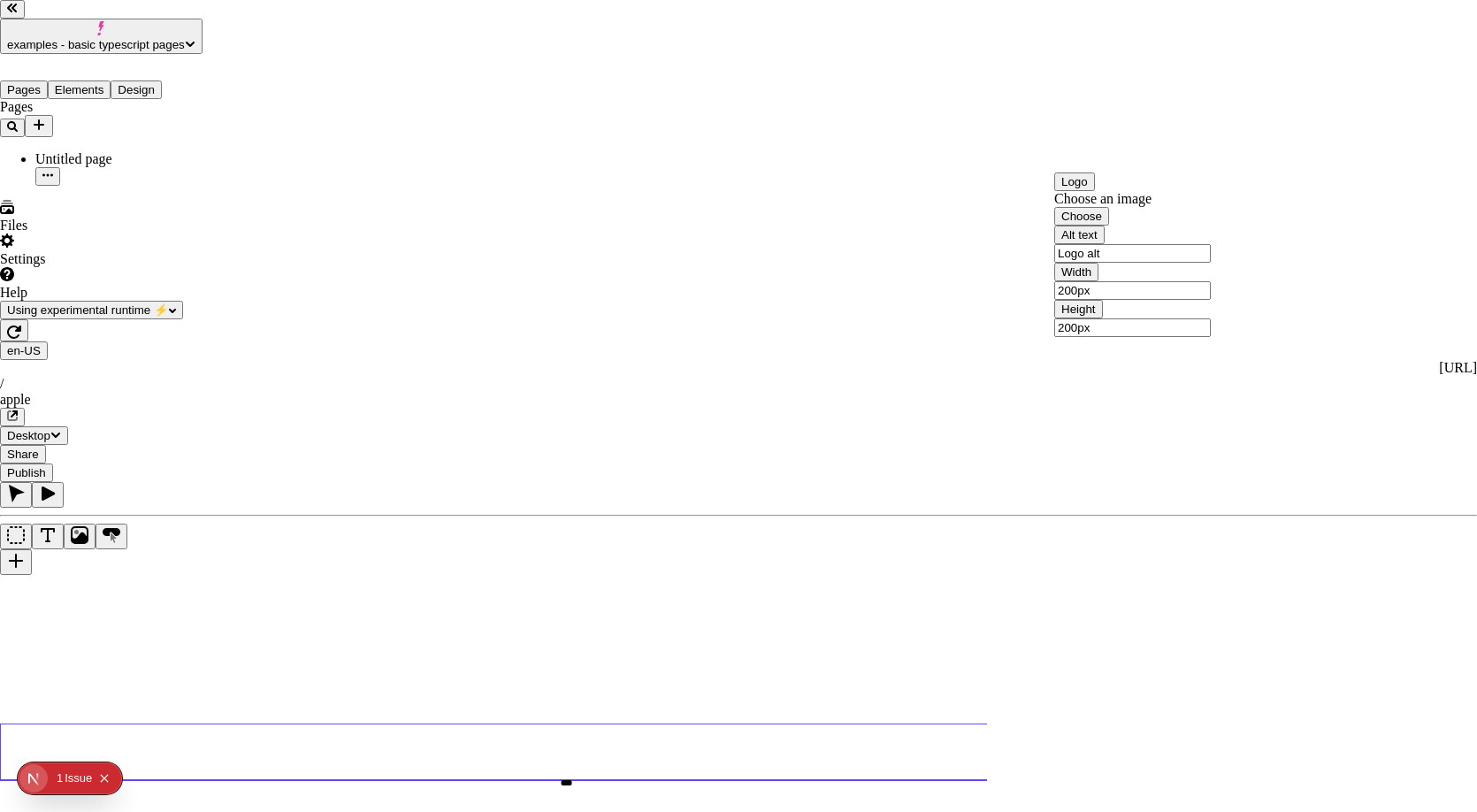
click at [1069, 164] on span "Files" at bounding box center [1056, 166] width 27 height 15
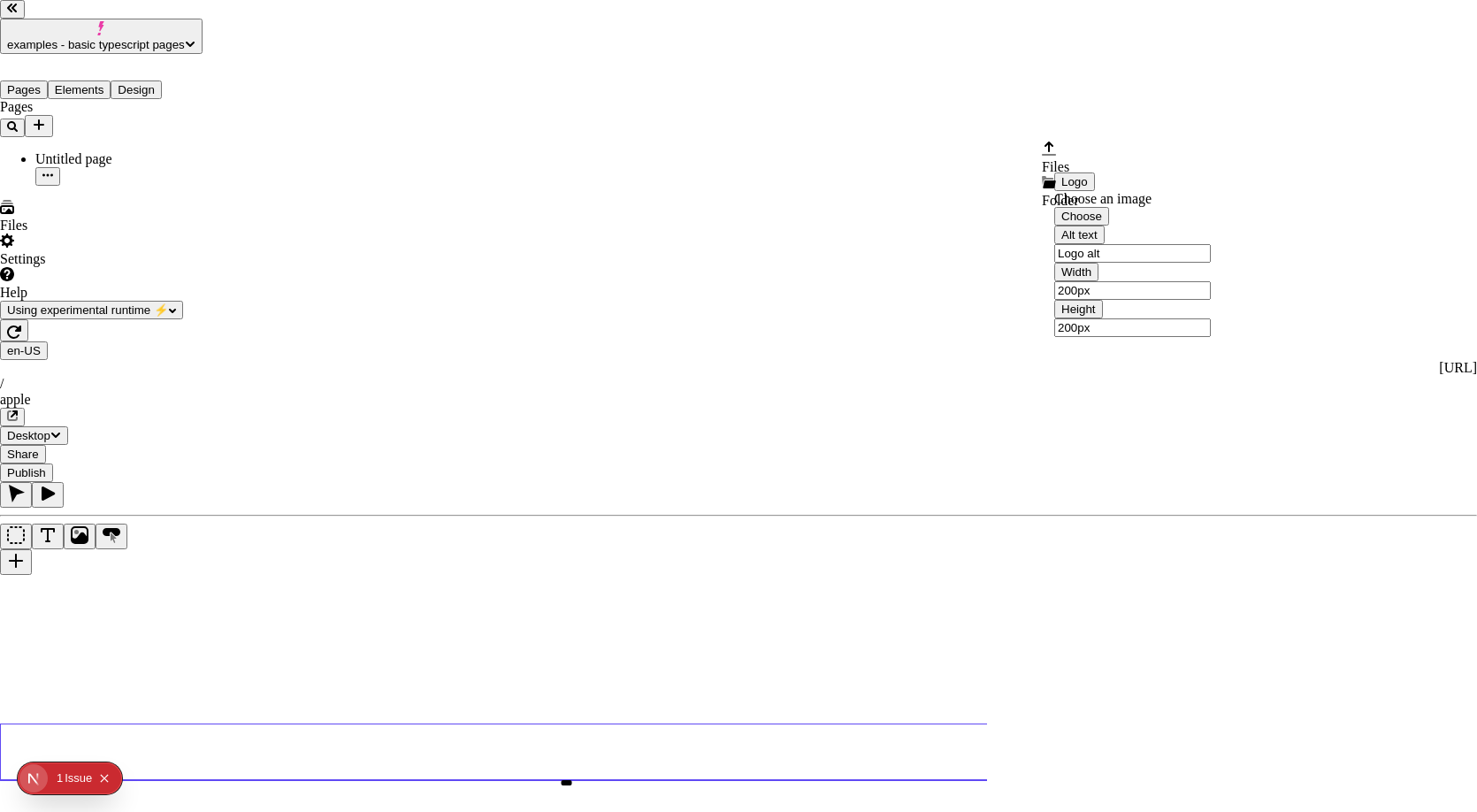
click at [1079, 150] on div "Files" at bounding box center [1060, 158] width 38 height 34
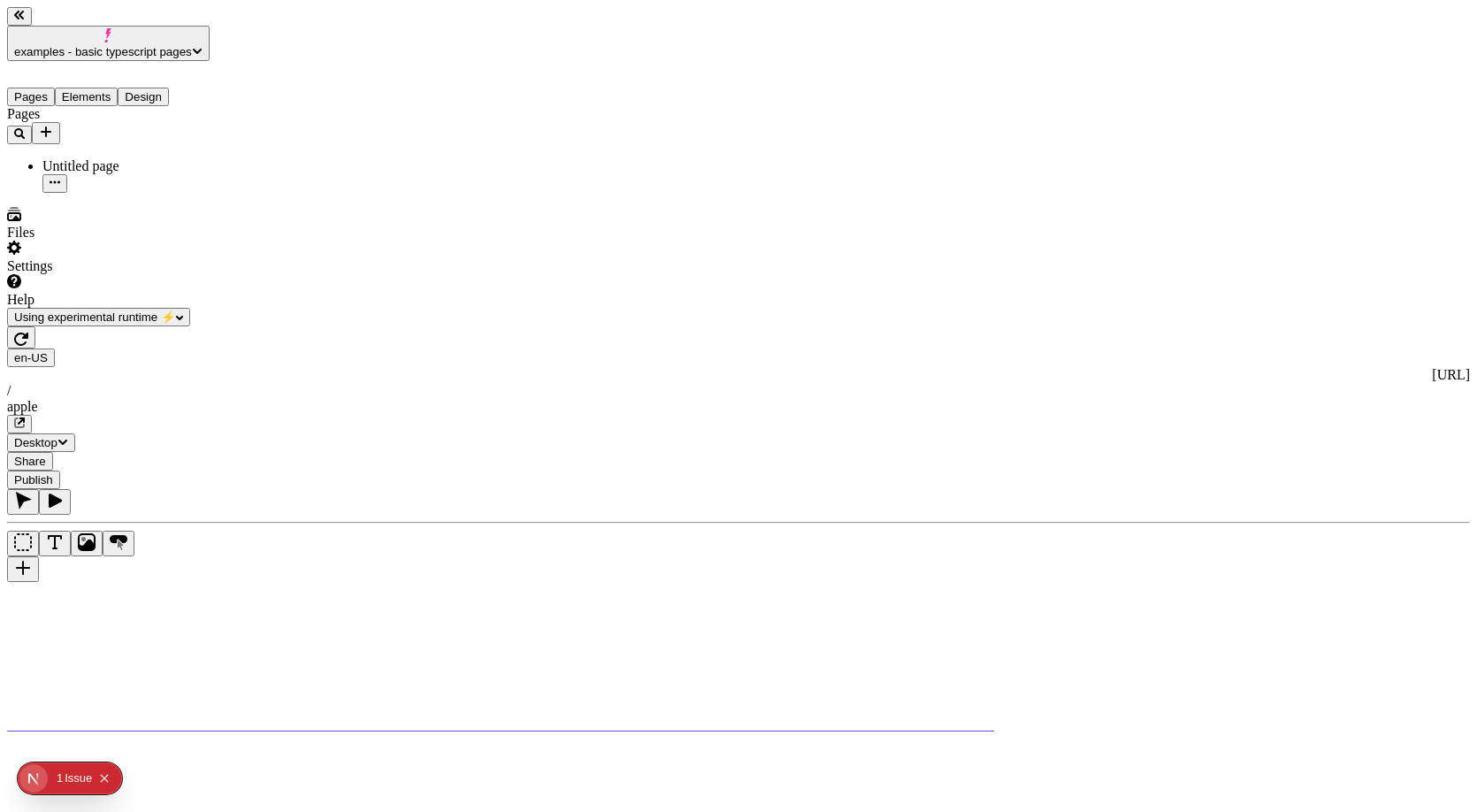
type input "100px"
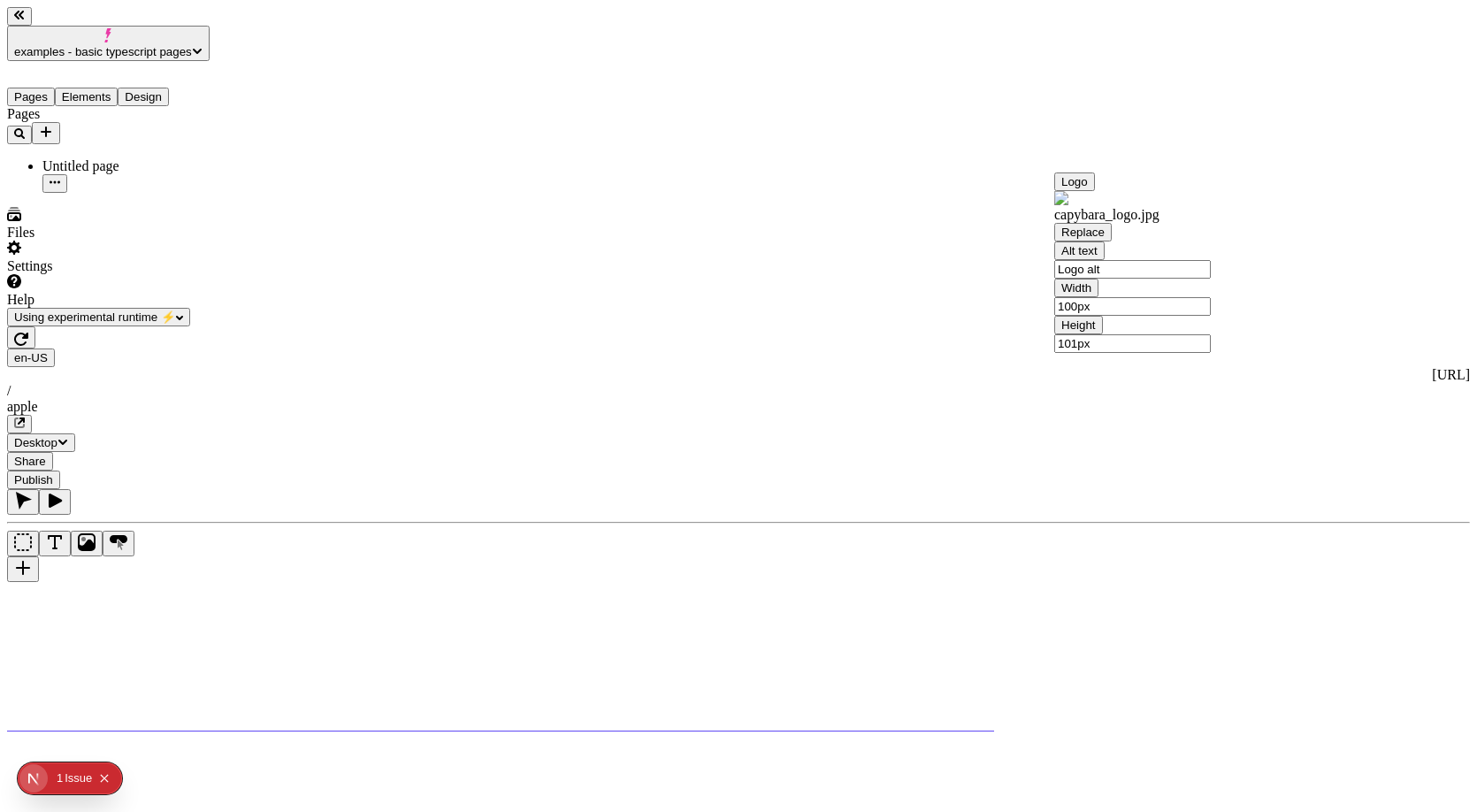
type input "100px"
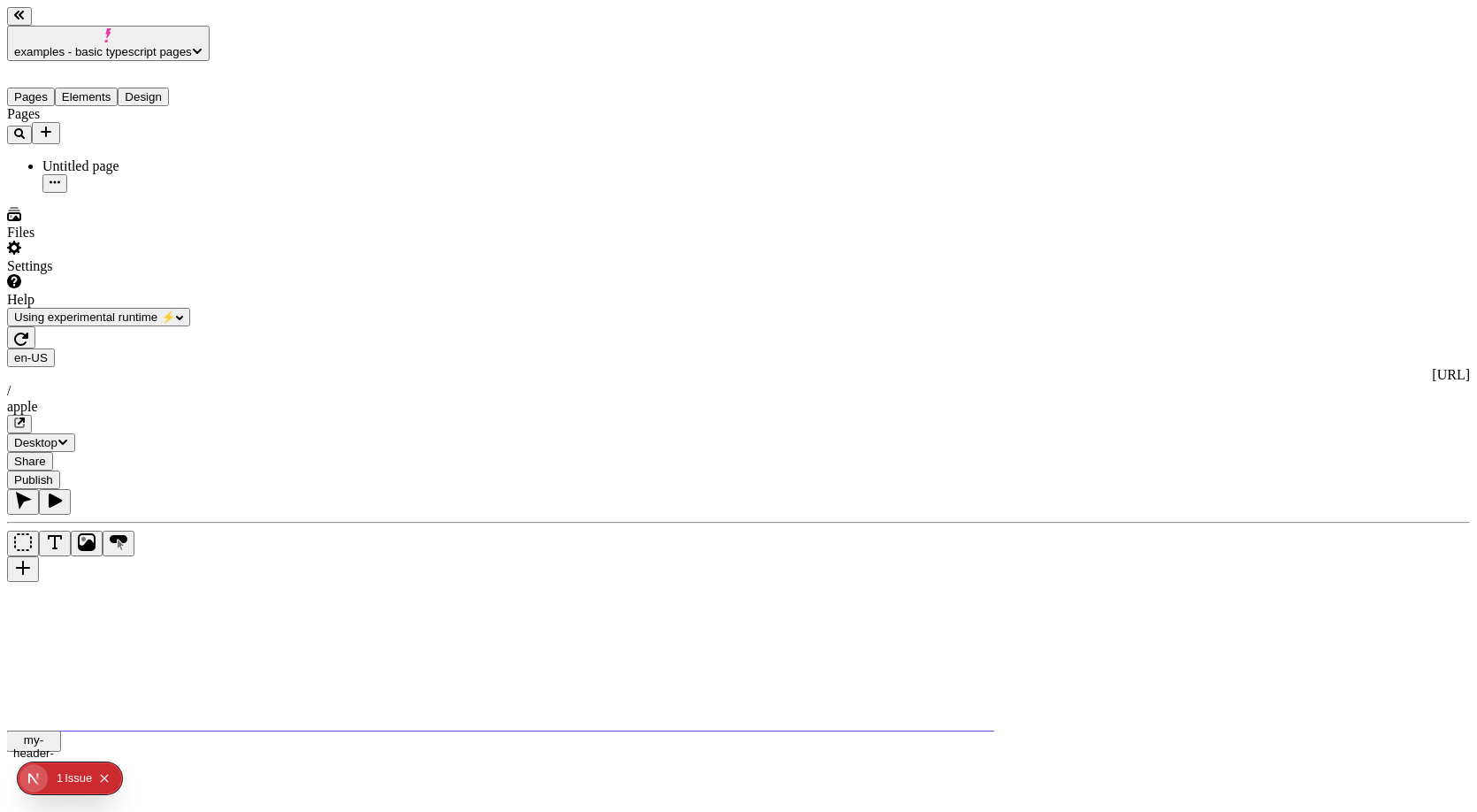
click at [751, 730] on use at bounding box center [572, 817] width 1133 height 174
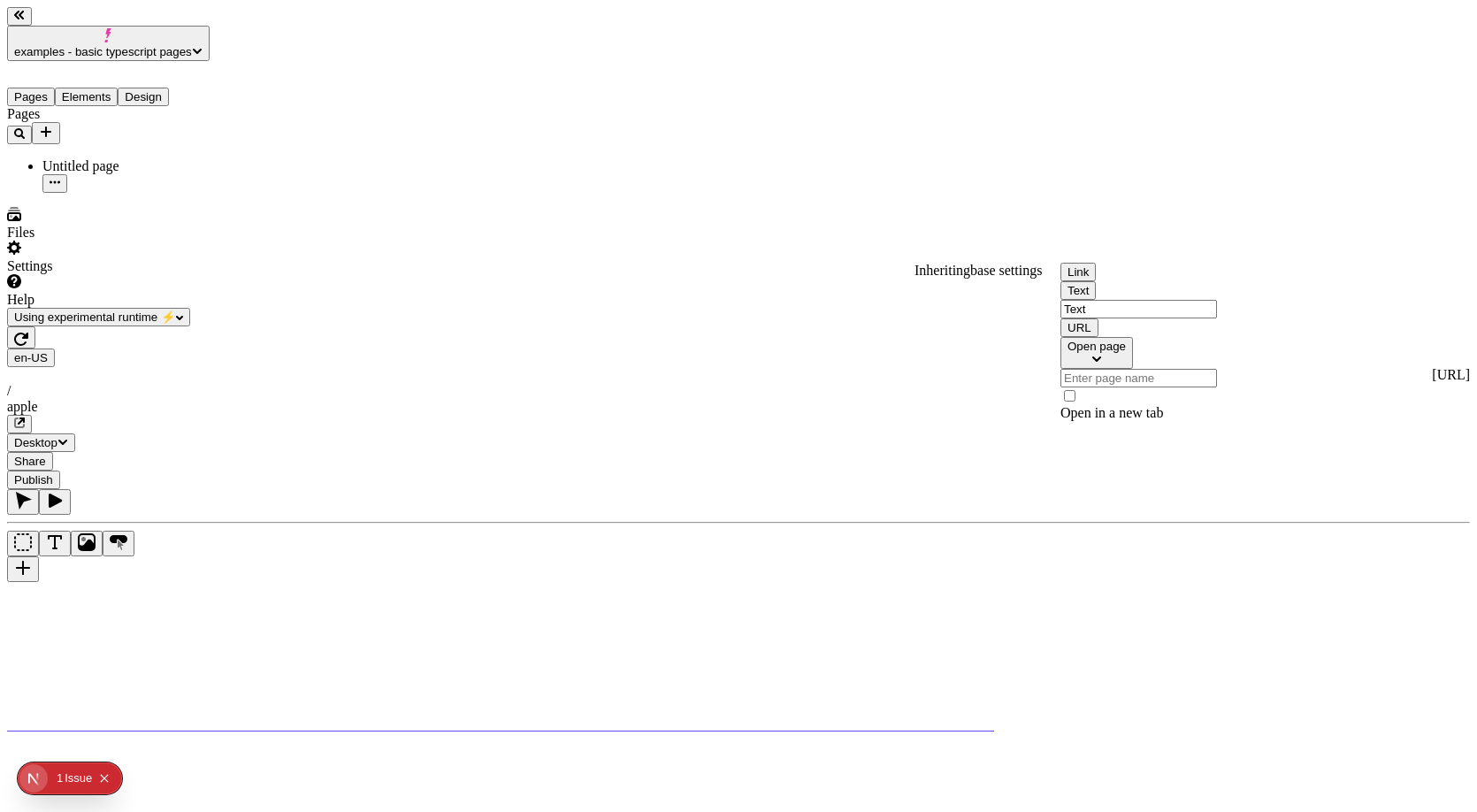
click at [1154, 318] on input "Text" at bounding box center [1138, 309] width 157 height 18
drag, startPoint x: 1149, startPoint y: 342, endPoint x: 1004, endPoint y: 338, distance: 145.1
type input "Link A Here"
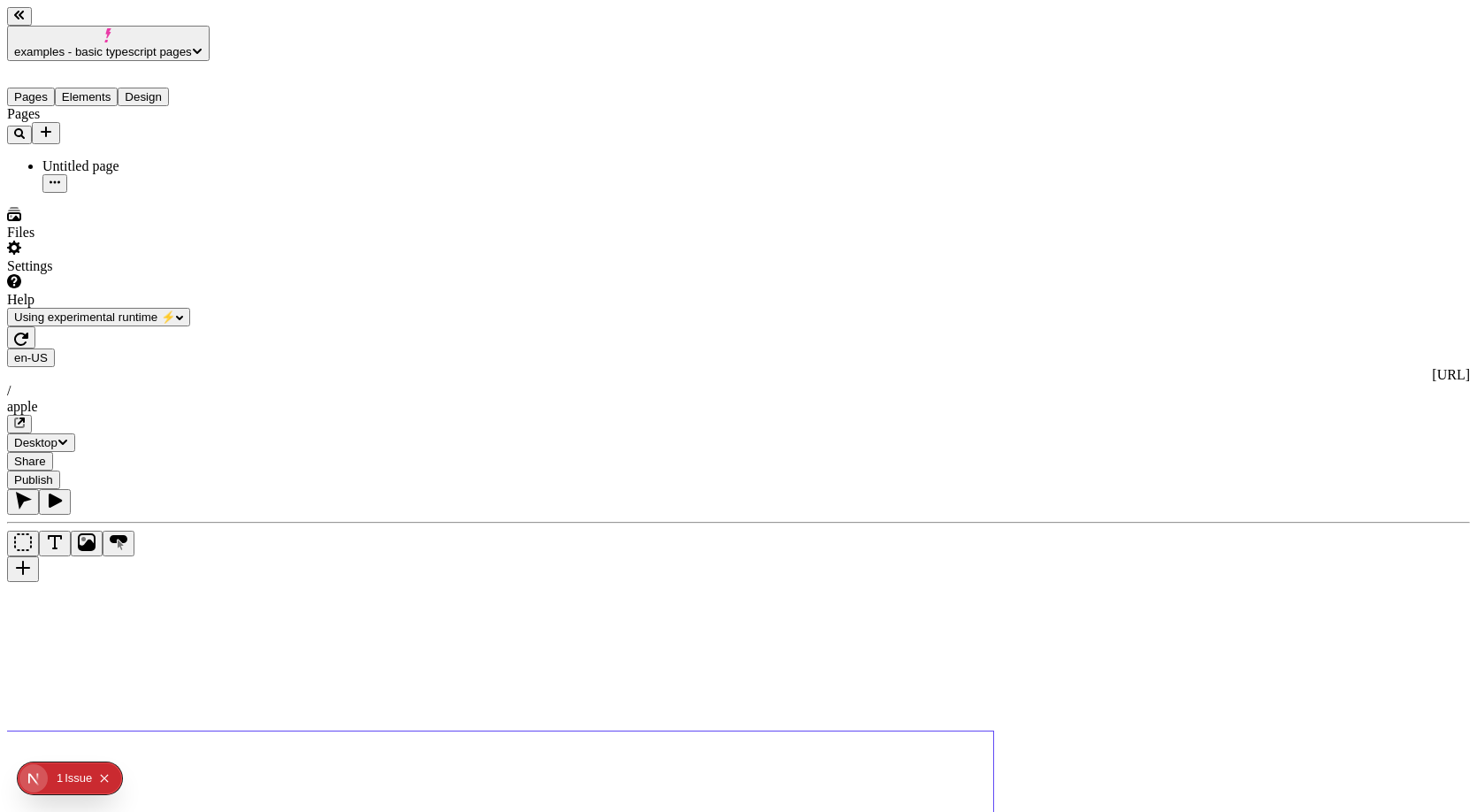
scroll to position [0, 146]
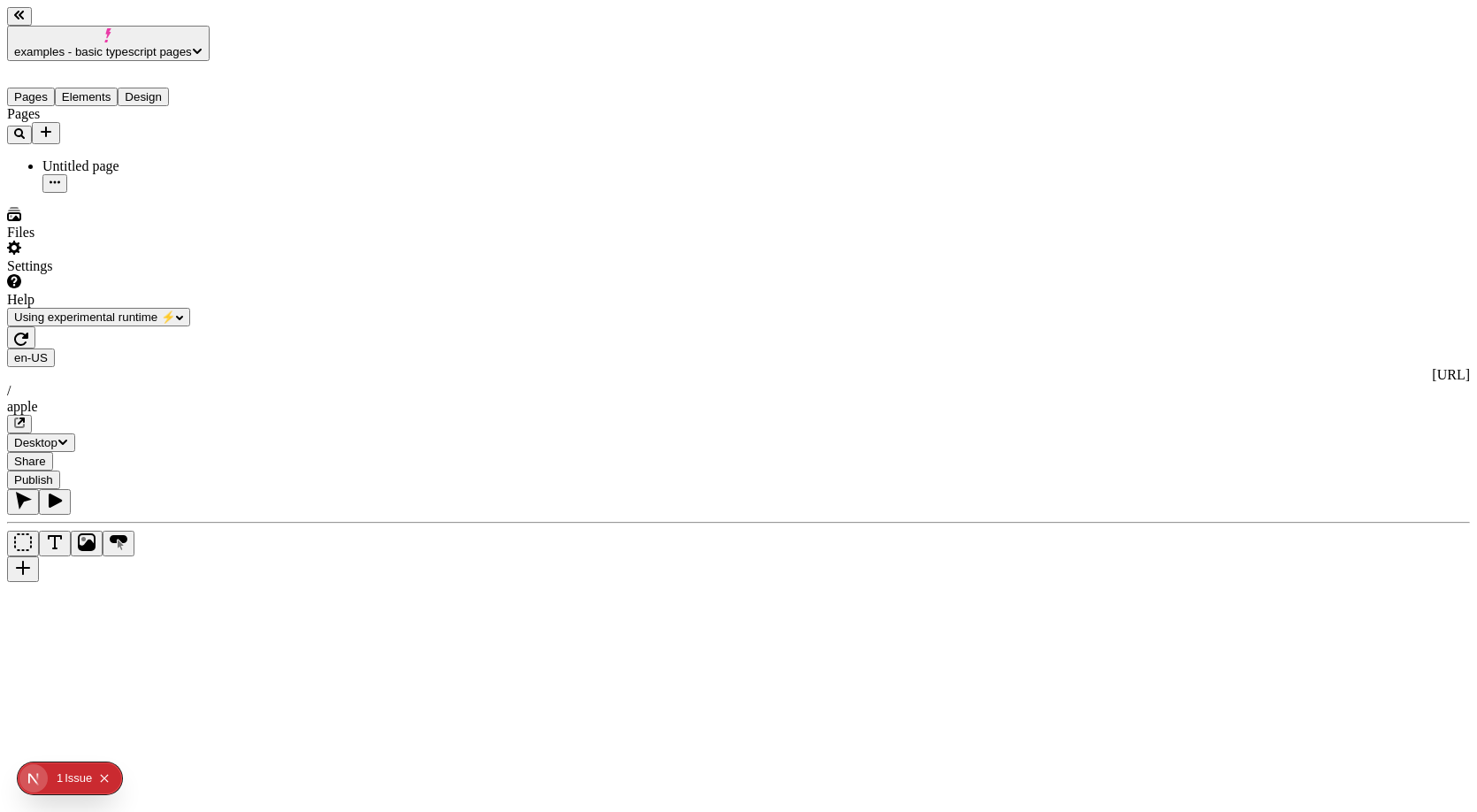
click at [235, 489] on div at bounding box center [738, 535] width 1463 height 93
click at [64, 492] on icon "button" at bounding box center [55, 500] width 17 height 17
click at [38, 489] on button "button" at bounding box center [22, 501] width 32 height 26
click at [994, 730] on use at bounding box center [427, 817] width 1133 height 174
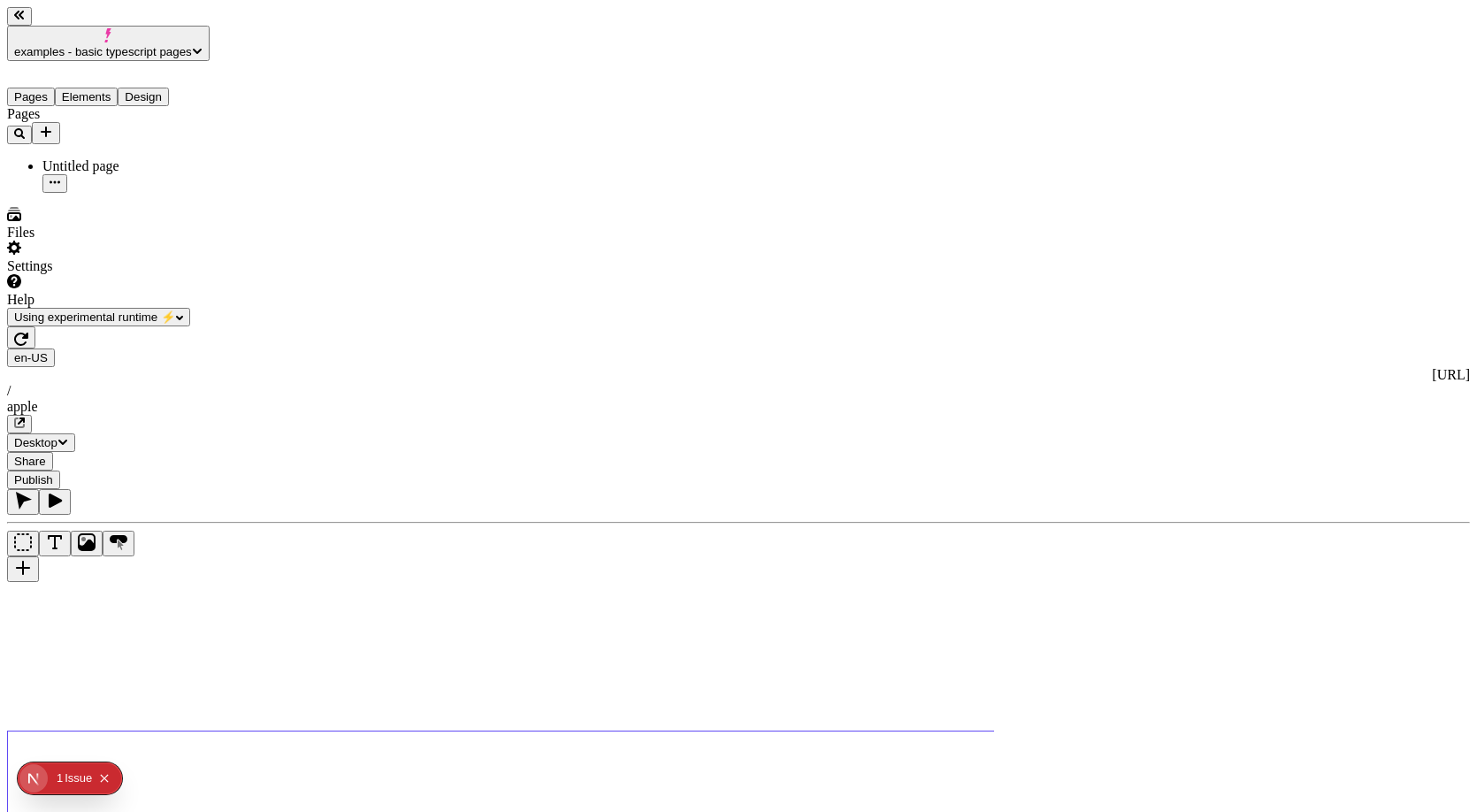
scroll to position [0, 0]
